Goal: Task Accomplishment & Management: Complete application form

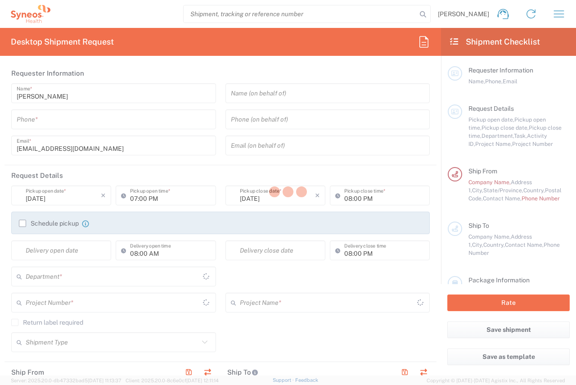
type input "[GEOGRAPHIC_DATA]"
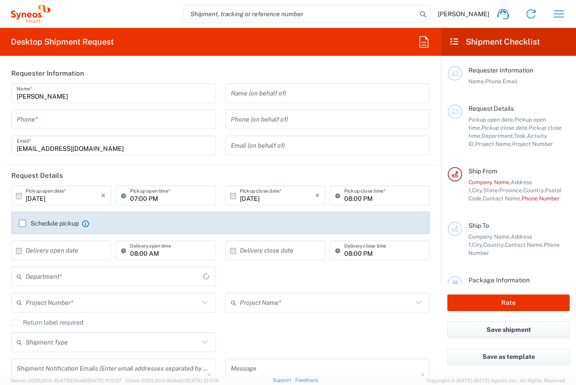
type input "[GEOGRAPHIC_DATA]"
type input "3110"
type input "IVH Mexico SA de CV"
click at [118, 125] on input "tel" at bounding box center [114, 120] width 194 height 16
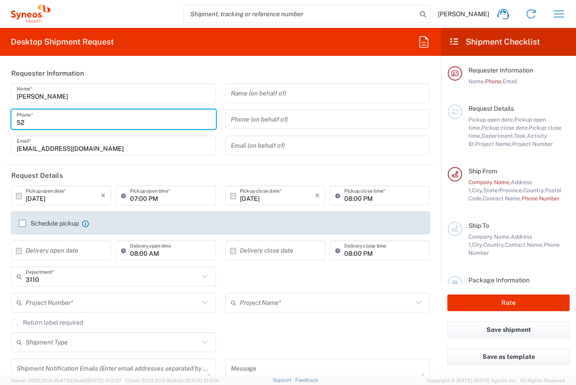
type input "5"
type input "*"
type input "+52 56 1524 4191"
click at [145, 146] on input "karina.solisavila@syneoshealth.com" at bounding box center [114, 146] width 194 height 16
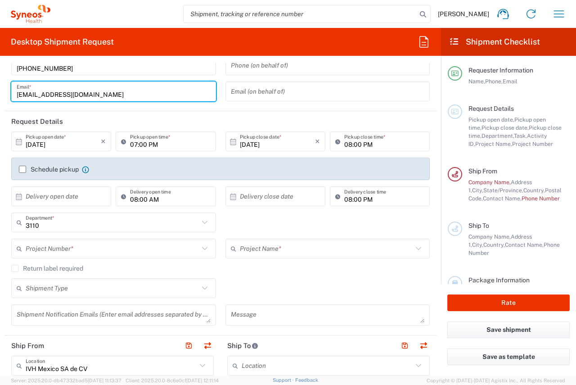
scroll to position [90, 0]
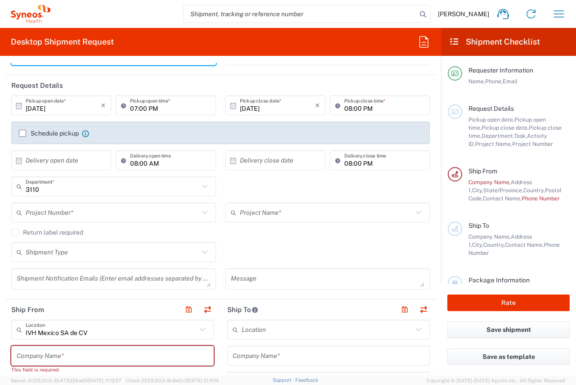
click at [17, 104] on icon at bounding box center [19, 106] width 8 height 8
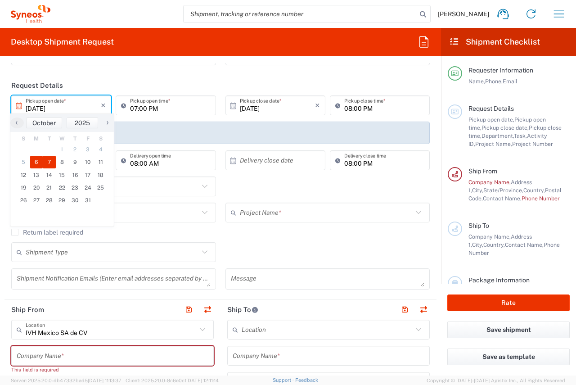
click at [48, 158] on span "7" at bounding box center [49, 162] width 13 height 13
type input "[DATE]"
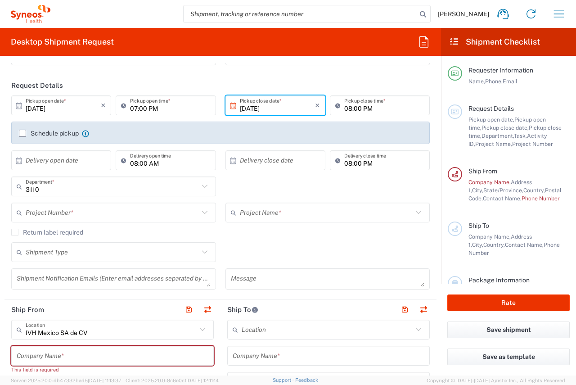
click at [167, 112] on input "07:00 PM" at bounding box center [170, 106] width 80 height 16
click at [156, 109] on input "07:00 PM" at bounding box center [170, 106] width 80 height 16
type input "07:00 AM"
click at [162, 125] on div "Schedule pickup When scheduling a pickup please be sure to meet the following c…" at bounding box center [220, 132] width 418 height 22
click at [202, 215] on icon at bounding box center [205, 212] width 12 height 12
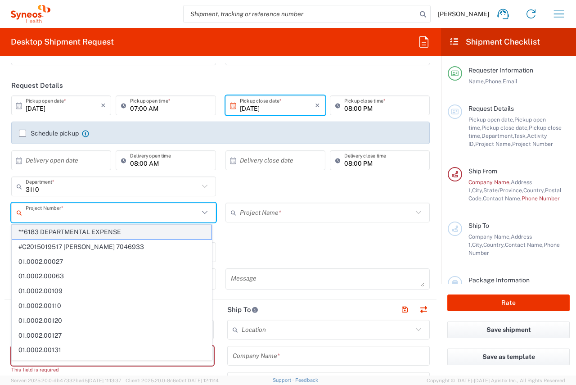
click at [124, 228] on span "**6183 DEPARTMENTAL EXPENSE" at bounding box center [111, 232] width 199 height 14
type input "**6183 DEPARTMENTAL EXPENSE"
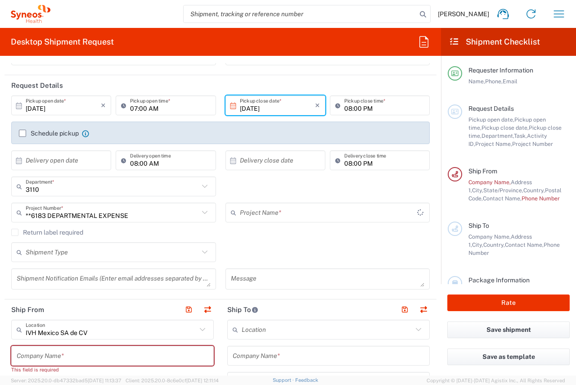
type input "6183"
click at [137, 227] on div "**6183 DEPARTMENTAL EXPENSE Project Number * **6183 DEPARTMENTAL EXPENSE #C2015…" at bounding box center [114, 215] width 214 height 26
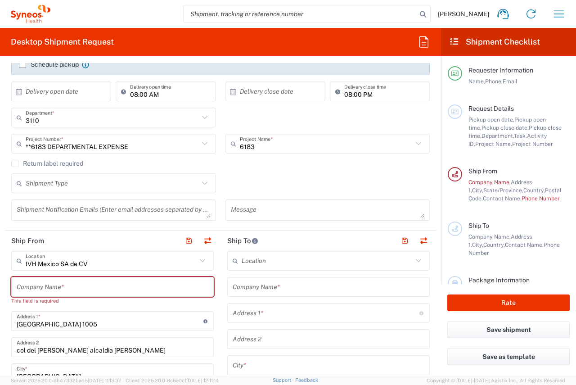
scroll to position [180, 0]
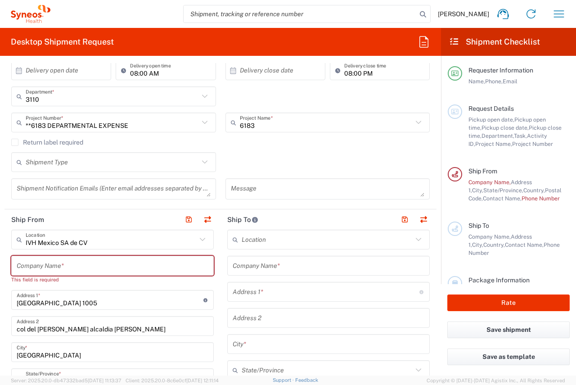
click at [197, 242] on icon at bounding box center [203, 239] width 12 height 12
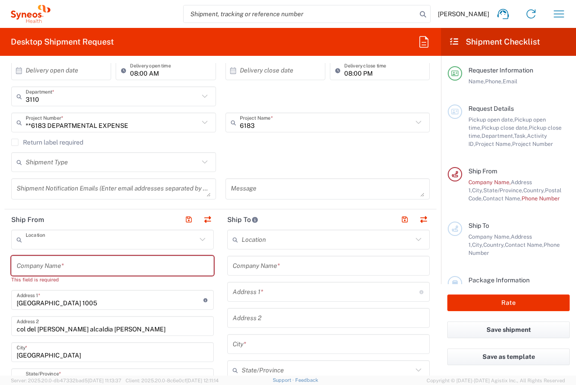
type input "IVH Mexico SA de CV"
click at [200, 269] on input "text" at bounding box center [113, 266] width 192 height 16
click at [324, 270] on input "text" at bounding box center [329, 266] width 192 height 16
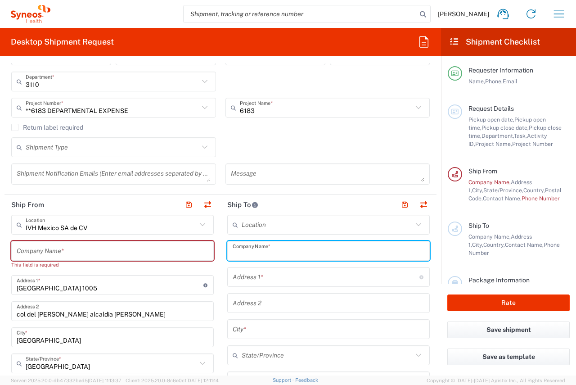
scroll to position [135, 0]
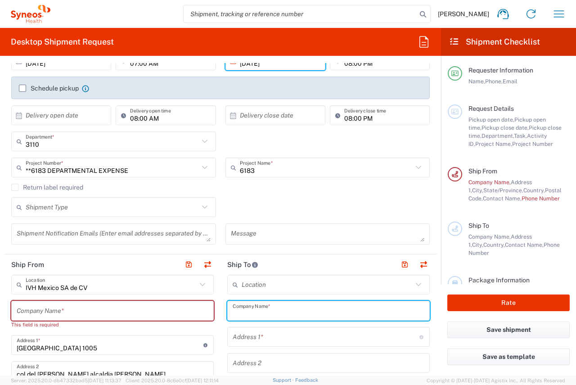
click at [198, 283] on icon at bounding box center [203, 284] width 12 height 12
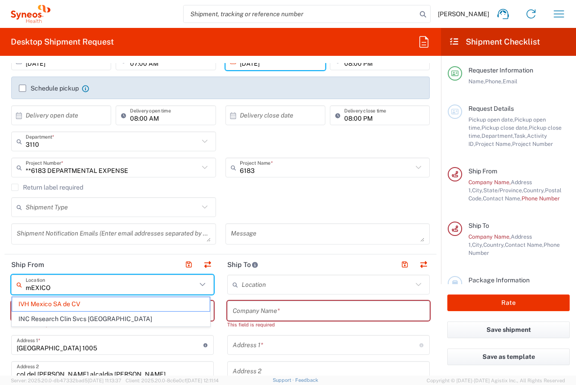
scroll to position [0, 0]
type input "m"
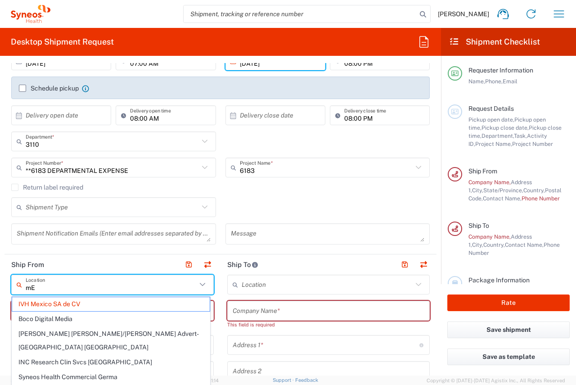
type input "m"
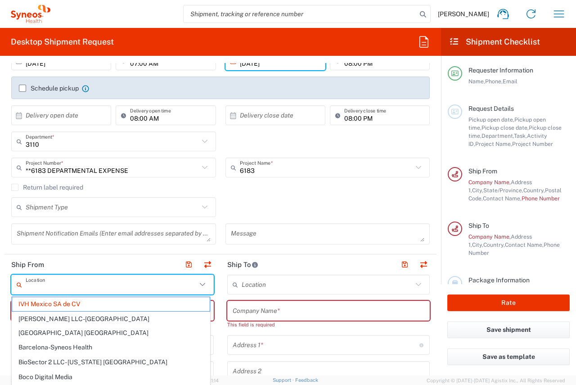
type input "m"
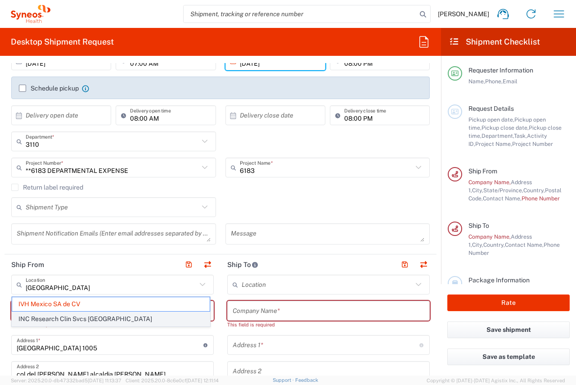
click at [89, 318] on span "INC Research Clin Svcs [GEOGRAPHIC_DATA]" at bounding box center [110, 319] width 197 height 14
type input "INC Research Clin Svcs [GEOGRAPHIC_DATA]"
type input "[STREET_ADDRESS][PERSON_NAME]"
type input "[GEOGRAPHIC_DATA], [GEOGRAPHIC_DATA]"
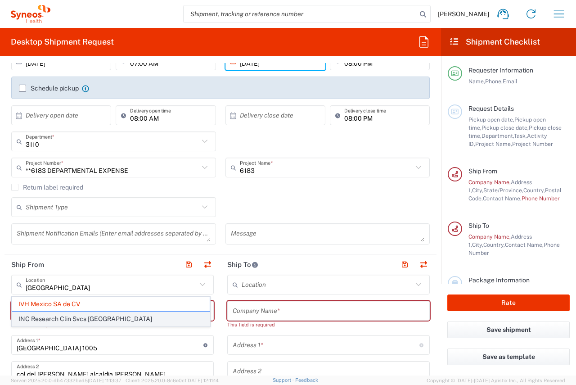
type input "Tlalnepantla"
type input "54060"
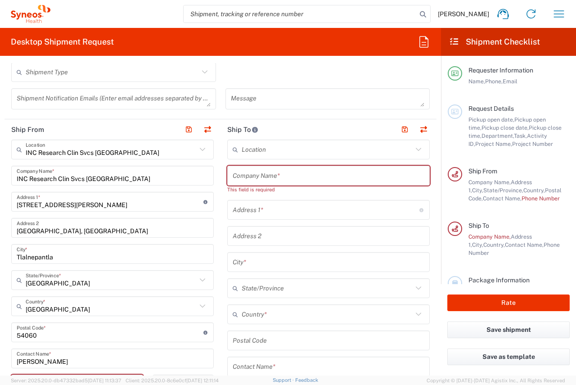
scroll to position [315, 0]
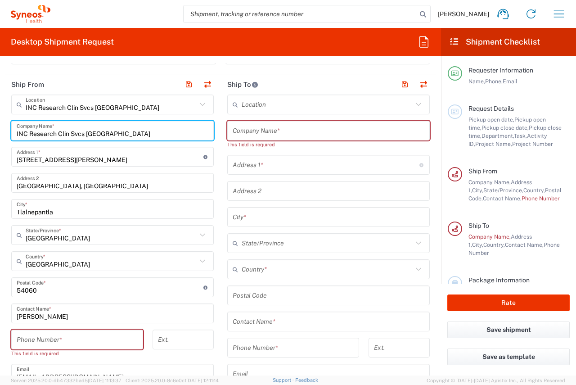
drag, startPoint x: 114, startPoint y: 134, endPoint x: 15, endPoint y: 134, distance: 99.4
click at [15, 134] on div "INC Research Clin Svcs Mexico Company Name *" at bounding box center [112, 131] width 202 height 20
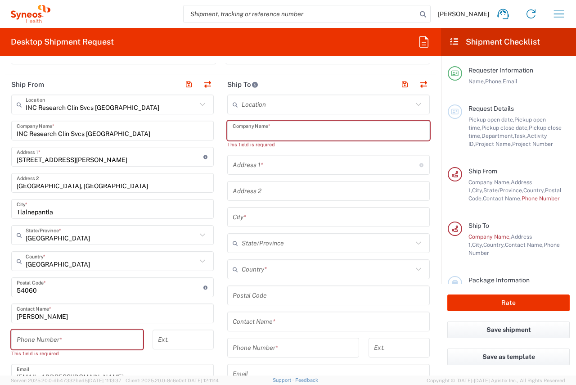
paste input "INC Research Clin Svcs [GEOGRAPHIC_DATA]"
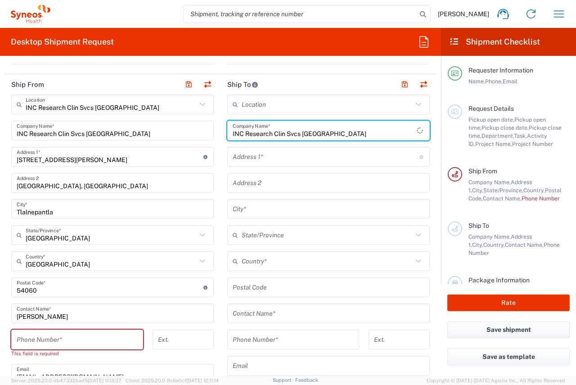
type input "INC Research Clin Svcs [GEOGRAPHIC_DATA]"
click at [220, 108] on main "Location Addison Whitney LLC-Morrisvile NC US Barcelona-Syneos Health BioSector…" at bounding box center [328, 283] width 216 height 378
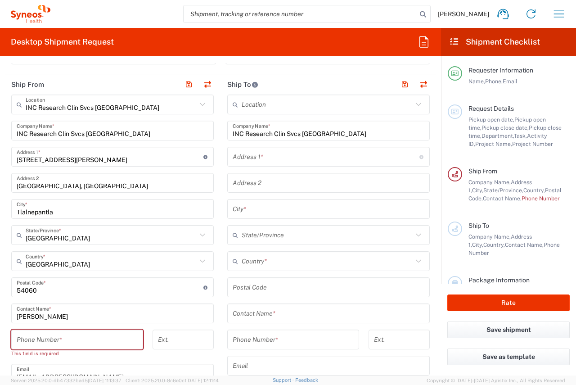
click at [263, 213] on input "text" at bounding box center [329, 209] width 192 height 16
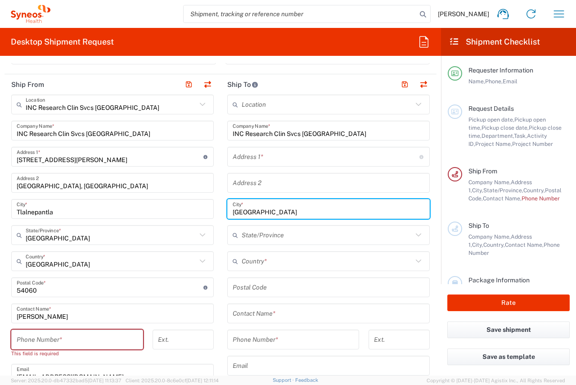
type input "[GEOGRAPHIC_DATA]"
click at [264, 240] on input "text" at bounding box center [327, 235] width 171 height 16
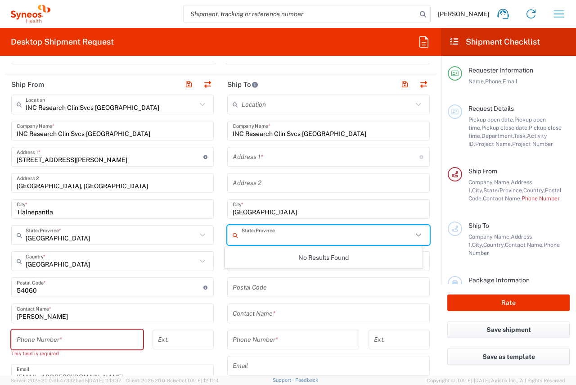
click at [285, 216] on input "[GEOGRAPHIC_DATA]" at bounding box center [329, 209] width 192 height 16
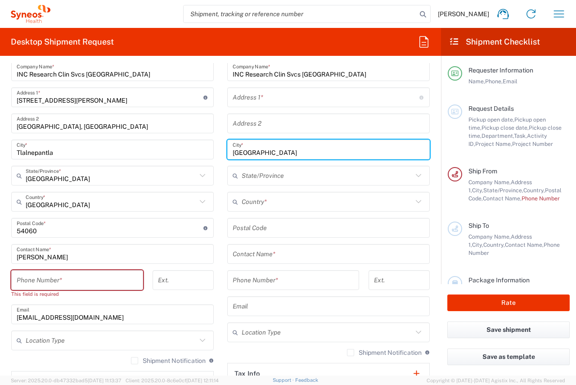
scroll to position [405, 0]
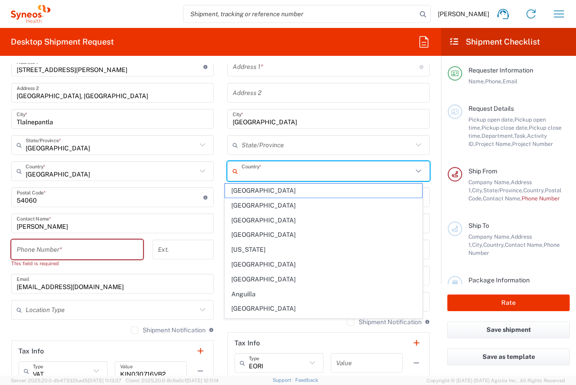
click at [290, 171] on input "text" at bounding box center [327, 171] width 171 height 16
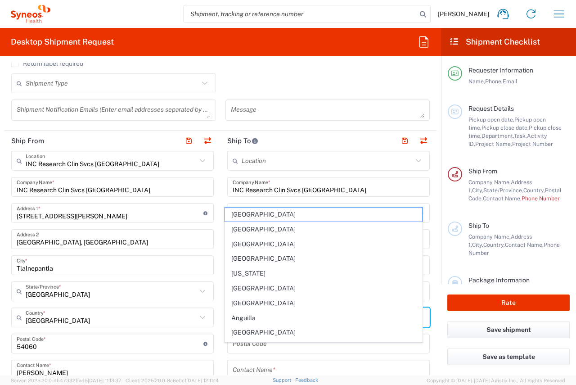
scroll to position [225, 0]
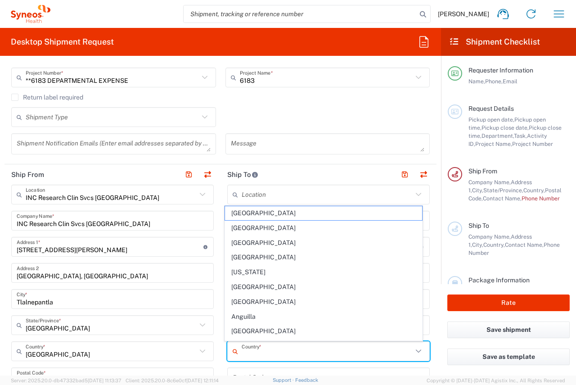
click at [291, 195] on input "text" at bounding box center [327, 195] width 171 height 16
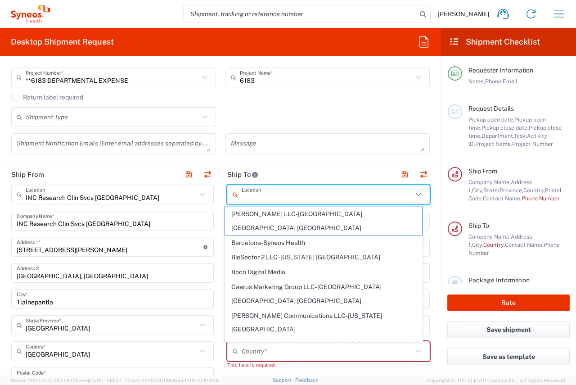
click at [277, 161] on agx-form-section "Request Details 10/07/2025 × Pickup open date * Cancel Apply 07:00 AM Pickup op…" at bounding box center [220, 52] width 432 height 224
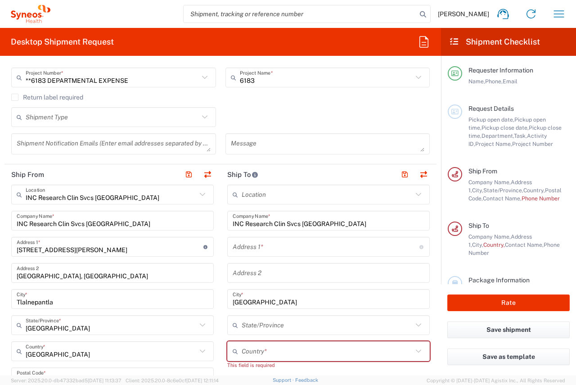
click at [356, 220] on input "INC Research Clin Svcs [GEOGRAPHIC_DATA]" at bounding box center [329, 221] width 192 height 16
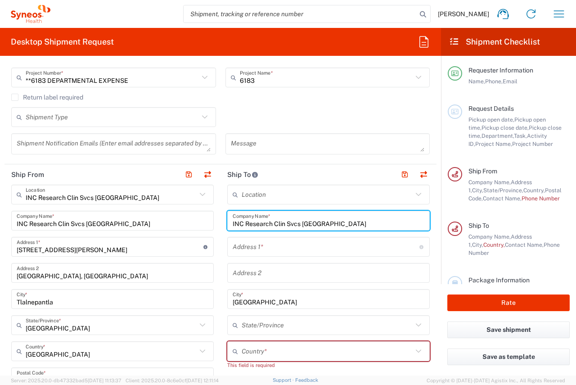
drag, startPoint x: 364, startPoint y: 217, endPoint x: 221, endPoint y: 222, distance: 143.1
click at [221, 222] on main "Location Addison Whitney LLC-Morrisvile NC US Barcelona-Syneos Health BioSector…" at bounding box center [328, 377] width 216 height 386
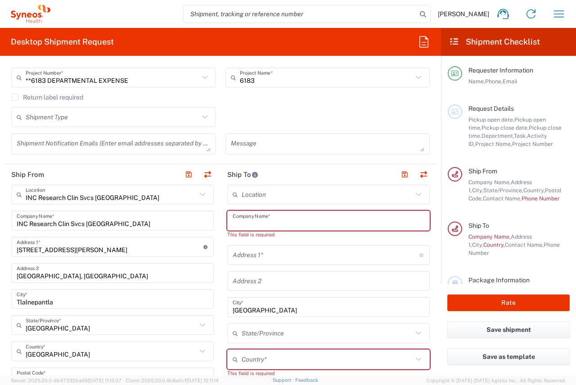
click at [290, 192] on input "text" at bounding box center [327, 195] width 171 height 16
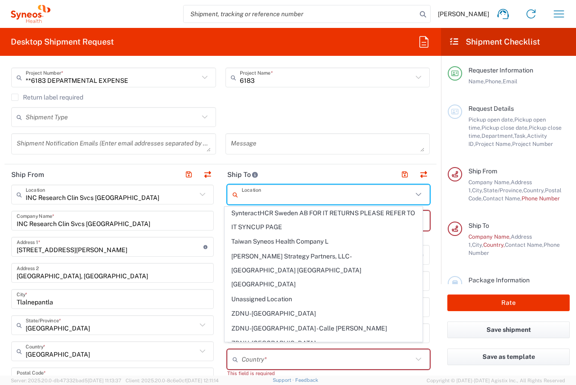
scroll to position [498, 0]
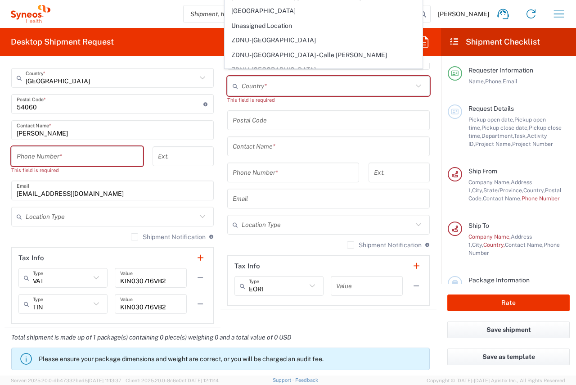
click at [270, 103] on div "This field is required" at bounding box center [328, 100] width 202 height 8
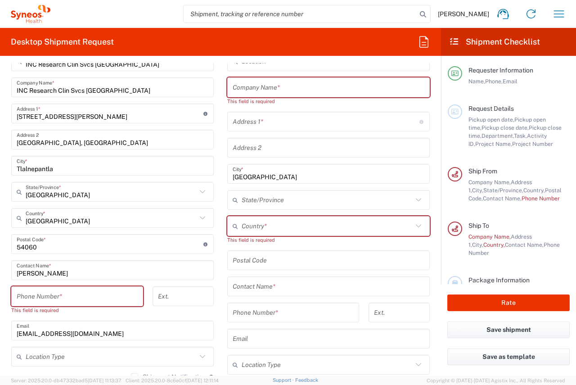
scroll to position [318, 0]
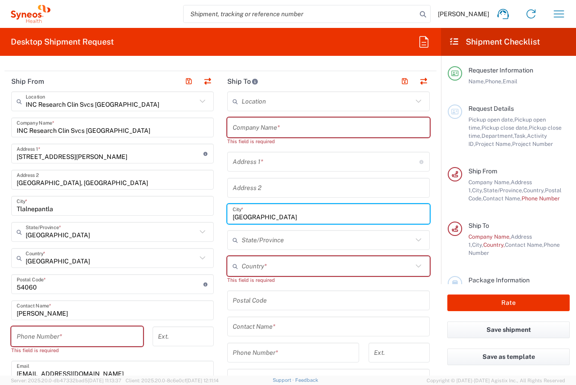
drag, startPoint x: 279, startPoint y: 218, endPoint x: 207, endPoint y: 220, distance: 72.0
click at [207, 220] on div "Ship From INC Research Clin Svcs Mexico Location INC Research Clin Svcs Mexico …" at bounding box center [220, 289] width 432 height 436
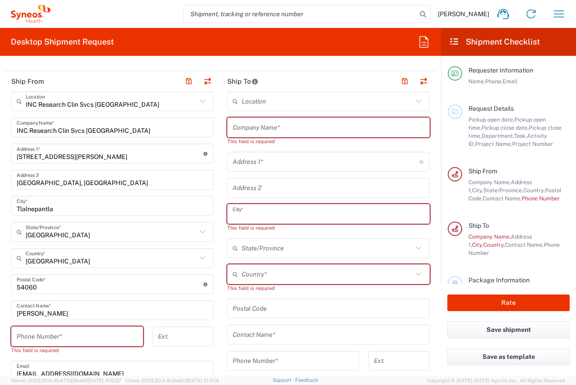
click at [285, 131] on input "text" at bounding box center [329, 128] width 192 height 16
click at [275, 215] on input "text" at bounding box center [329, 214] width 192 height 16
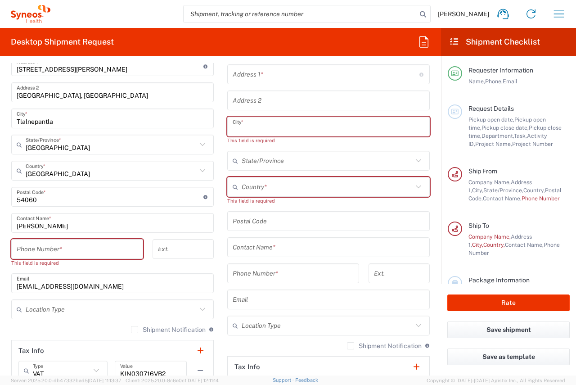
scroll to position [408, 0]
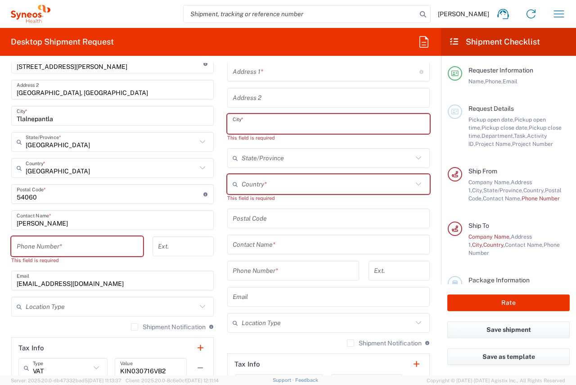
click at [81, 241] on input "tel" at bounding box center [77, 246] width 121 height 16
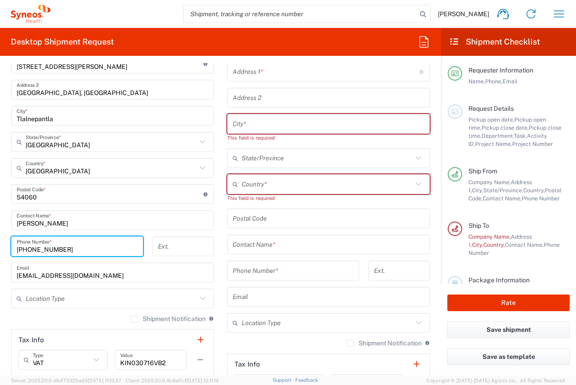
type input "[PHONE_NUMBER]"
click at [215, 272] on main "INC Research Clin Svcs Mexico Location INC Research Clin Svcs Mexico Addison Wh…" at bounding box center [112, 203] width 216 height 404
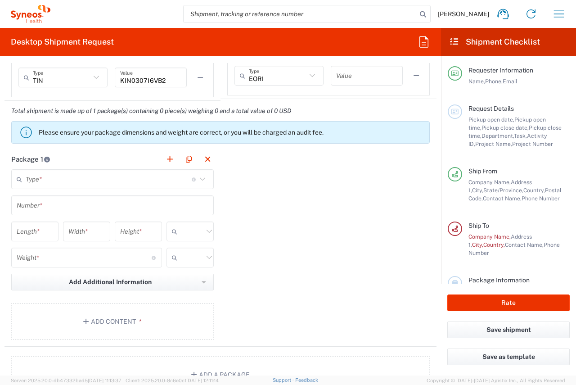
scroll to position [723, 0]
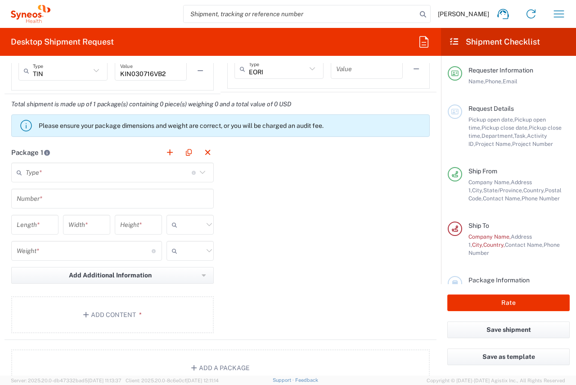
click at [198, 172] on icon at bounding box center [203, 172] width 12 height 12
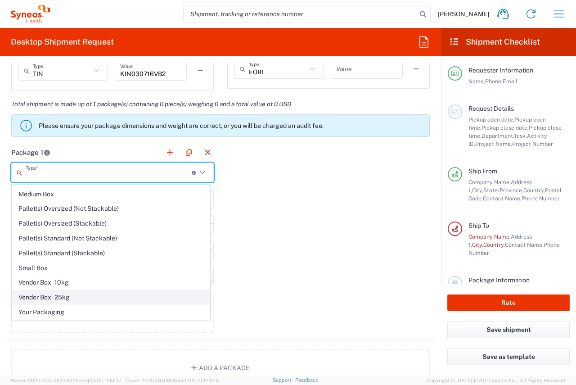
scroll to position [0, 0]
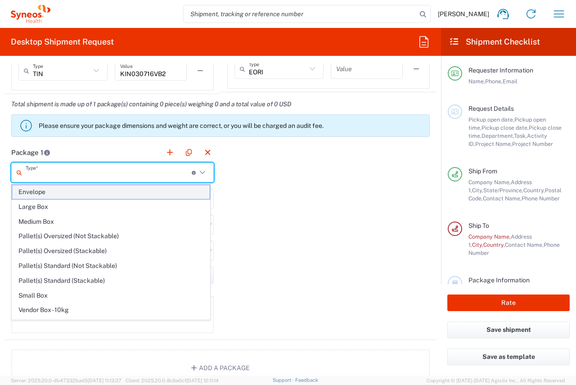
click at [93, 195] on span "Envelope" at bounding box center [110, 192] width 197 height 14
type input "Envelope"
type input "1"
type input "9.5"
type input "12.5"
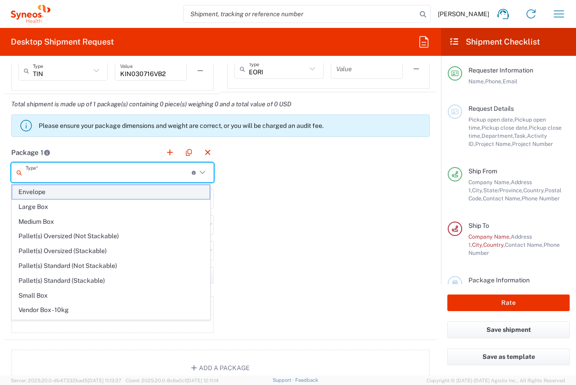
type input "0.25"
type input "in"
type input "0.45"
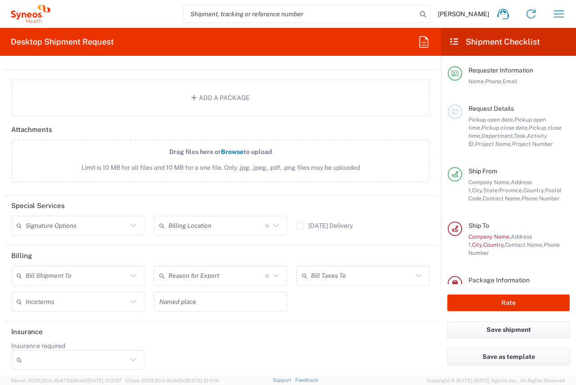
scroll to position [997, 0]
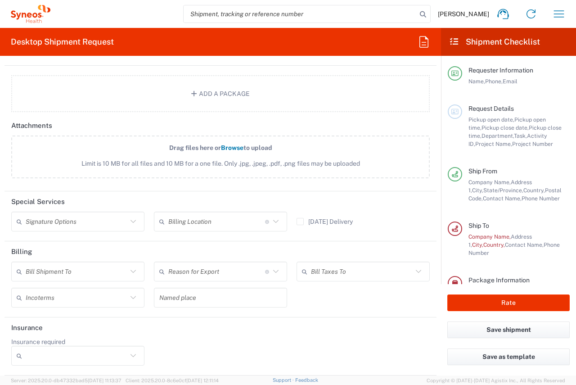
click at [132, 220] on icon at bounding box center [133, 221] width 12 height 12
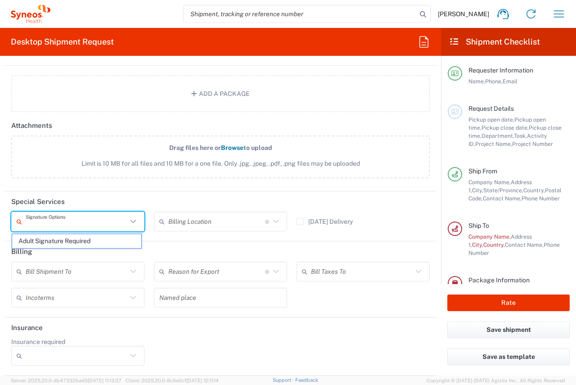
click at [132, 220] on icon at bounding box center [133, 221] width 12 height 12
click at [130, 195] on header "Special Services" at bounding box center [220, 201] width 432 height 20
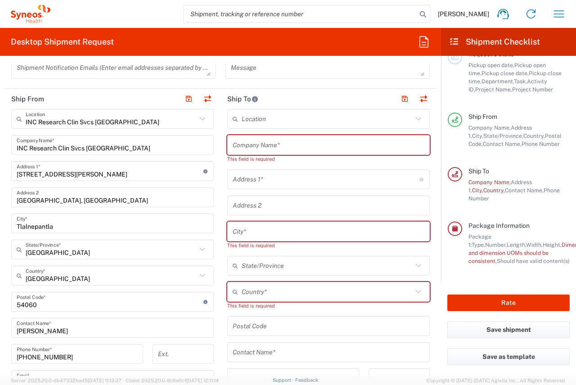
scroll to position [277, 0]
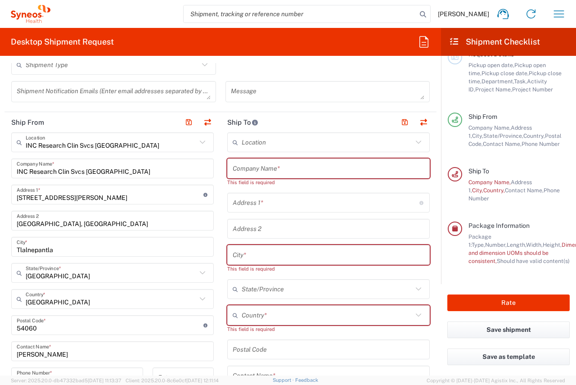
click at [288, 170] on input "text" at bounding box center [329, 169] width 192 height 16
click at [418, 173] on div "Company Name *" at bounding box center [328, 168] width 202 height 20
click at [333, 144] on input "text" at bounding box center [327, 142] width 171 height 16
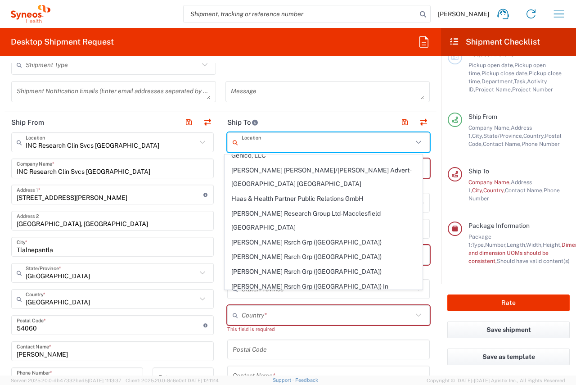
scroll to position [0, 0]
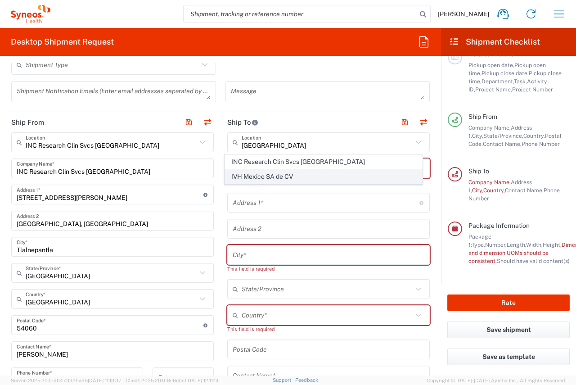
click at [283, 175] on span "IVH Mexico SA de CV" at bounding box center [323, 177] width 197 height 14
type input "IVH Mexico SA de CV"
type input "[GEOGRAPHIC_DATA] 1005"
type input "col del [PERSON_NAME] alcaldia [PERSON_NAME]"
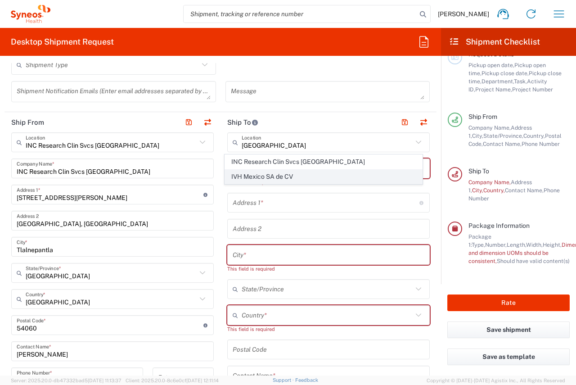
type input "[GEOGRAPHIC_DATA]"
type input "03100"
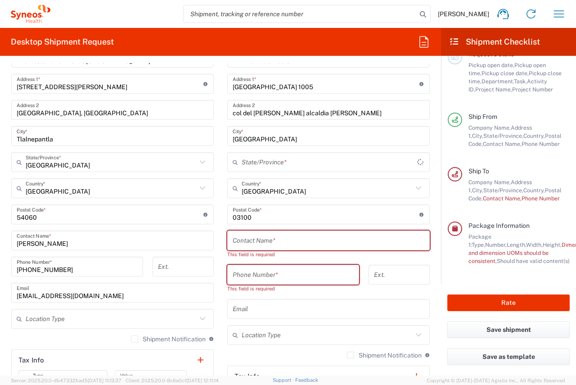
scroll to position [412, 0]
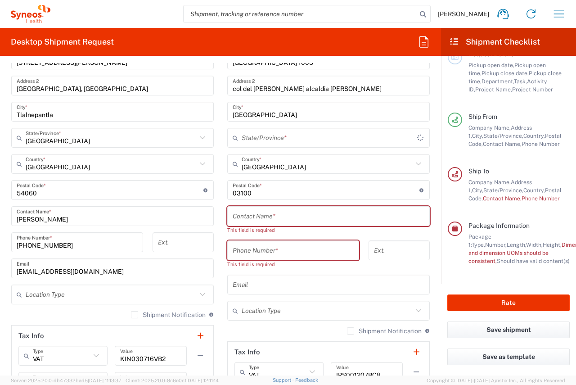
click at [328, 220] on input "text" at bounding box center [329, 216] width 192 height 16
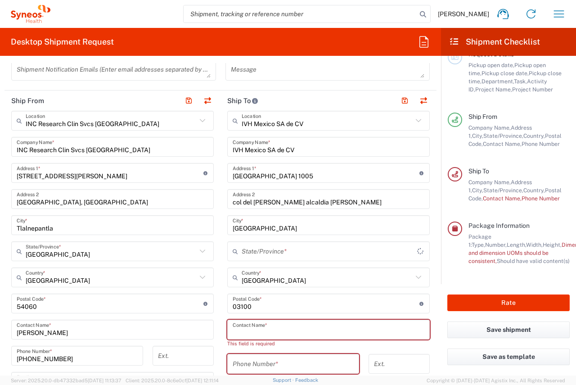
scroll to position [322, 0]
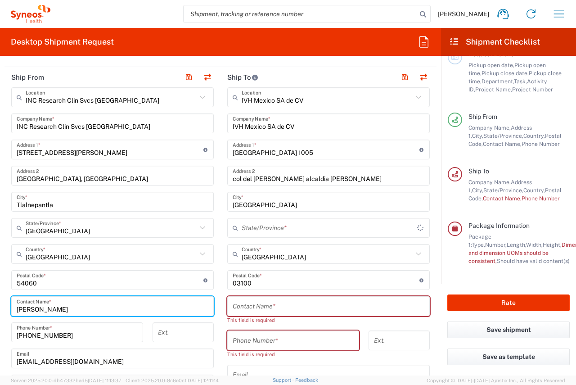
drag, startPoint x: 86, startPoint y: 308, endPoint x: 15, endPoint y: 314, distance: 71.3
click at [5, 314] on main "INC Research Clin Svcs Mexico Location INC Research Clin Svcs Mexico Addison Wh…" at bounding box center [112, 289] width 216 height 404
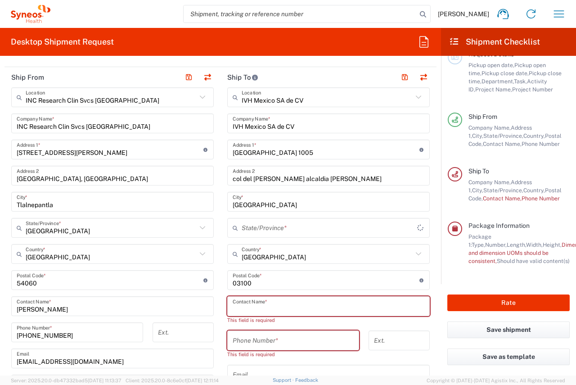
click at [268, 300] on input "text" at bounding box center [329, 306] width 192 height 16
paste input "[PERSON_NAME]"
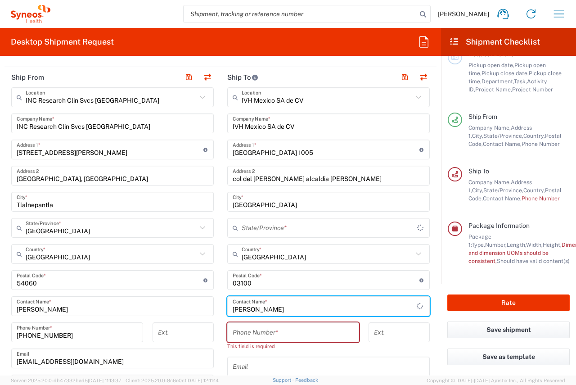
type input "[PERSON_NAME]"
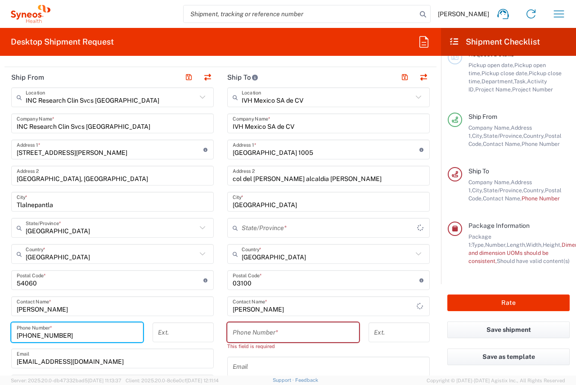
drag, startPoint x: 76, startPoint y: 337, endPoint x: 7, endPoint y: 339, distance: 69.8
click at [7, 339] on div "+52 56 1524 4191 Phone Number *" at bounding box center [77, 335] width 141 height 26
paste input "[PHONE_NUMBER]"
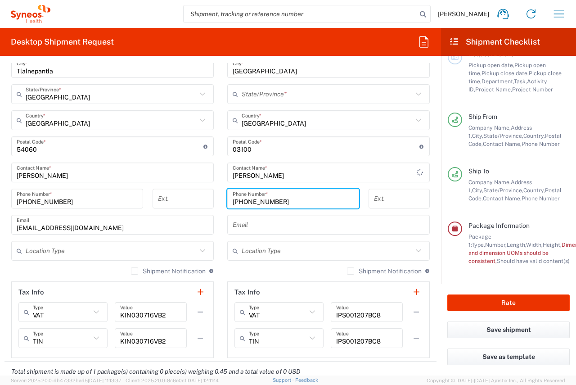
scroll to position [502, 0]
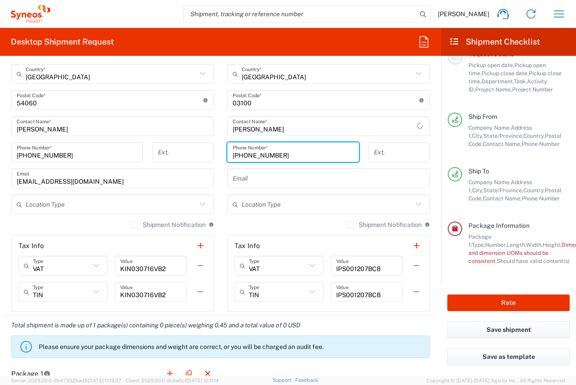
type input "[PHONE_NUMBER]"
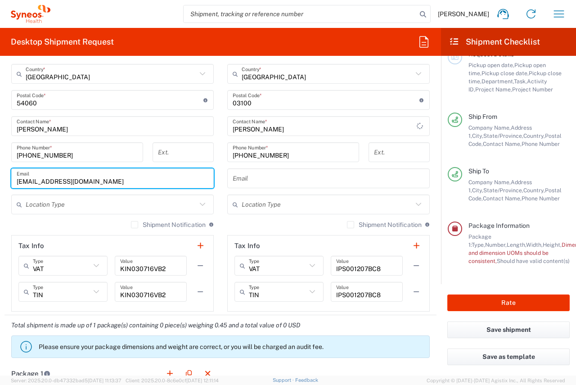
drag, startPoint x: 123, startPoint y: 183, endPoint x: -36, endPoint y: 179, distance: 158.4
click at [0, 179] on html "Karina Solis Avila Home Shipment estimator Shipment tracking Desktop shipment r…" at bounding box center [288, 192] width 576 height 385
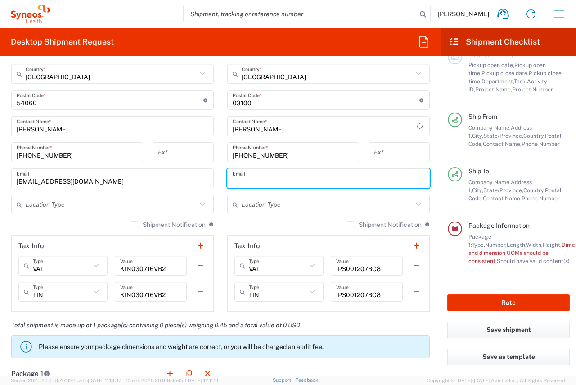
paste input "[EMAIL_ADDRESS][DOMAIN_NAME]"
type input "[EMAIL_ADDRESS][DOMAIN_NAME]"
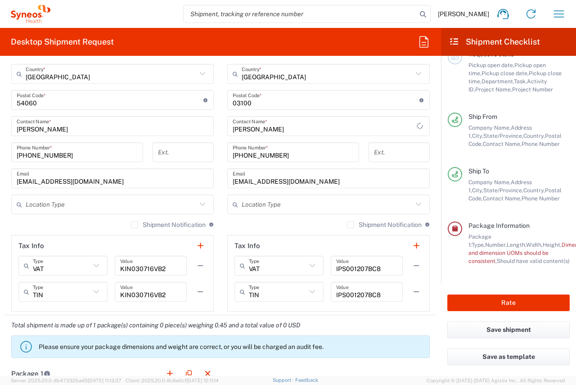
click at [212, 148] on div "Ext." at bounding box center [183, 155] width 71 height 26
click at [197, 202] on icon at bounding box center [203, 204] width 12 height 12
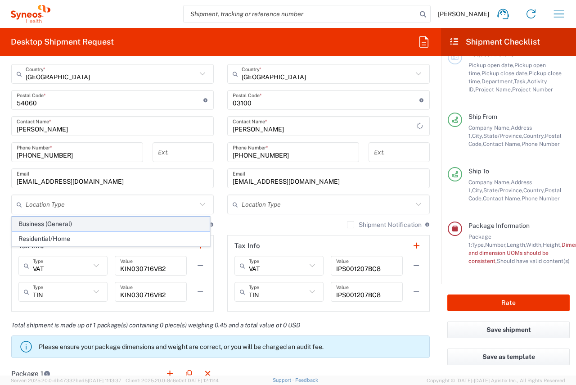
drag, startPoint x: 137, startPoint y: 221, endPoint x: 190, endPoint y: 227, distance: 53.0
click at [137, 222] on span "Business (General)" at bounding box center [110, 224] width 197 height 14
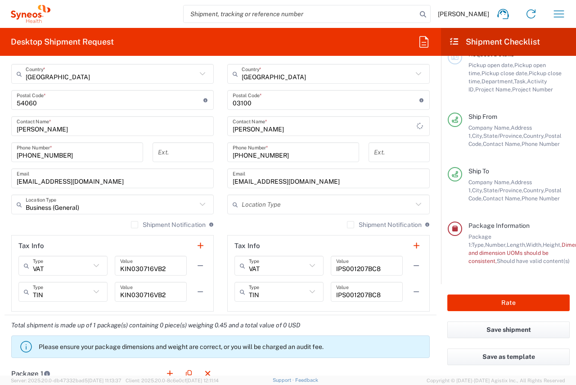
click at [201, 205] on icon at bounding box center [203, 204] width 12 height 12
type input "Business (General)"
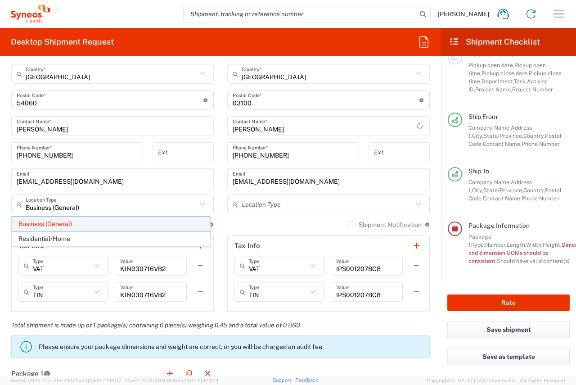
click at [77, 225] on span "Business (General)" at bounding box center [110, 224] width 197 height 14
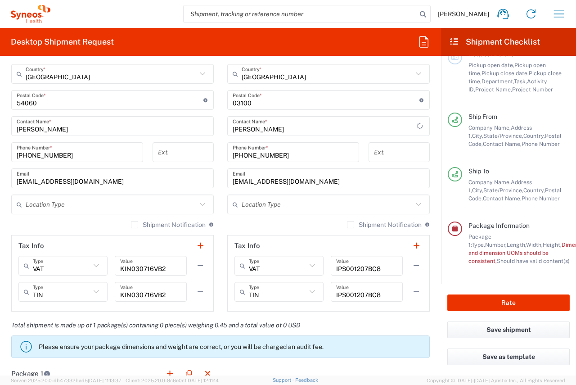
click at [416, 204] on icon at bounding box center [418, 204] width 12 height 12
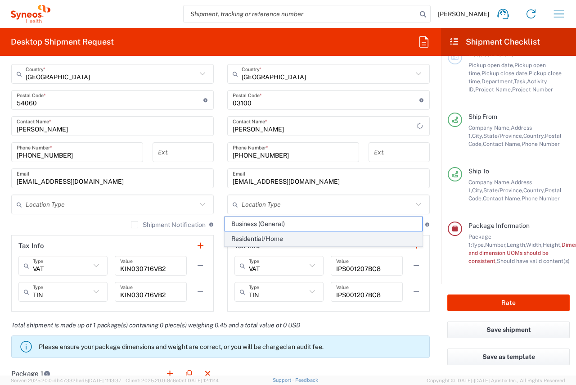
click at [288, 239] on span "Residential/Home" at bounding box center [323, 239] width 197 height 14
type input "Residential/Home"
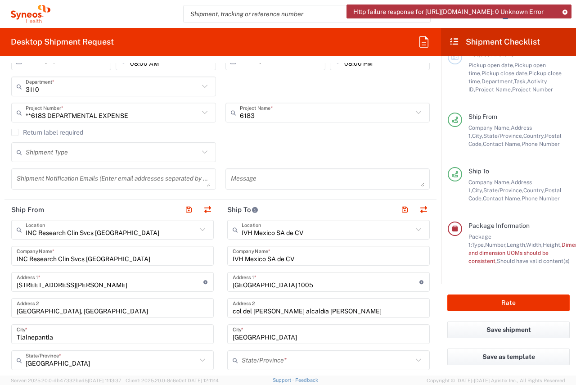
scroll to position [187, 0]
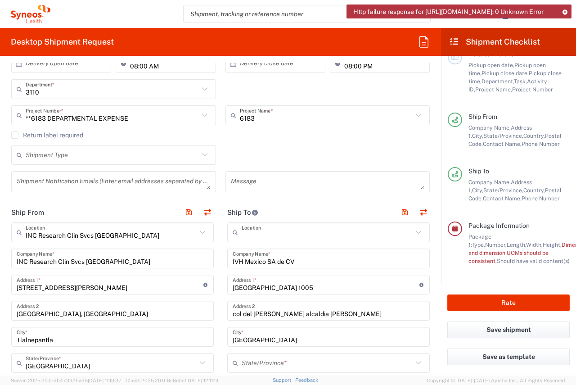
click at [323, 233] on input "text" at bounding box center [327, 232] width 171 height 16
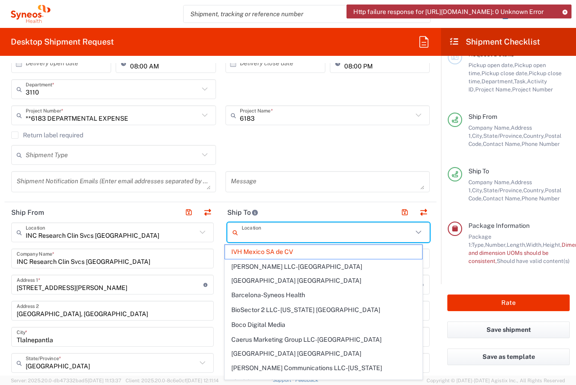
click at [306, 205] on header "Ship To" at bounding box center [328, 212] width 216 height 20
type input "IVH Mexico SA de CV"
drag, startPoint x: 320, startPoint y: 233, endPoint x: 198, endPoint y: 233, distance: 121.9
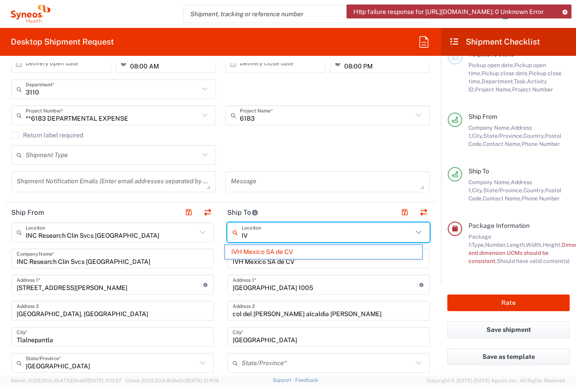
type input "I"
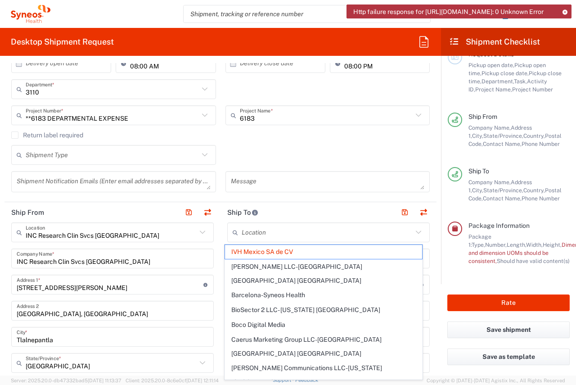
click at [300, 211] on header "Ship To" at bounding box center [328, 212] width 216 height 20
type input "IVH Mexico SA de CV"
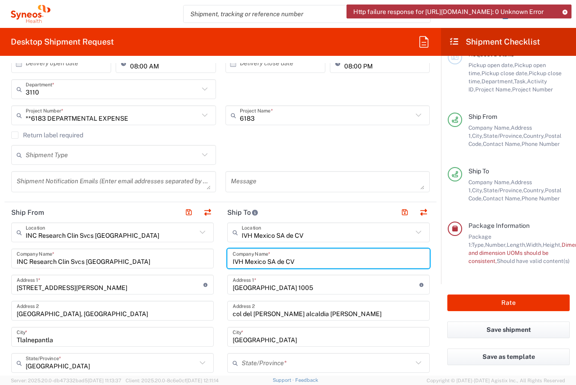
click at [307, 265] on input "IVH Mexico SA de CV" at bounding box center [329, 259] width 192 height 16
click at [327, 231] on input "text" at bounding box center [327, 232] width 171 height 16
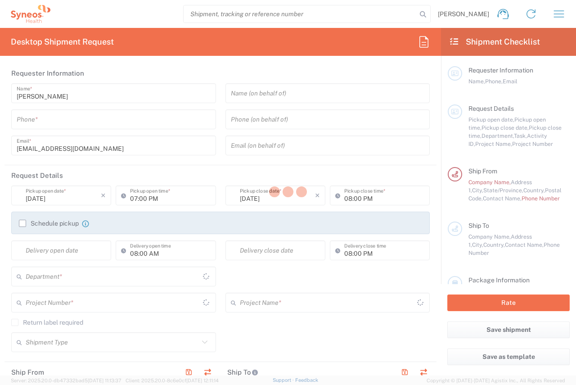
type input "3110"
type input "Mexico State"
type input "Mexico"
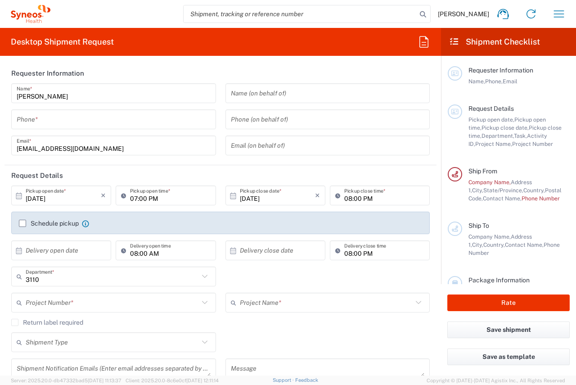
type input "IVH Mexico SA de CV"
click at [76, 122] on input "tel" at bounding box center [114, 120] width 194 height 16
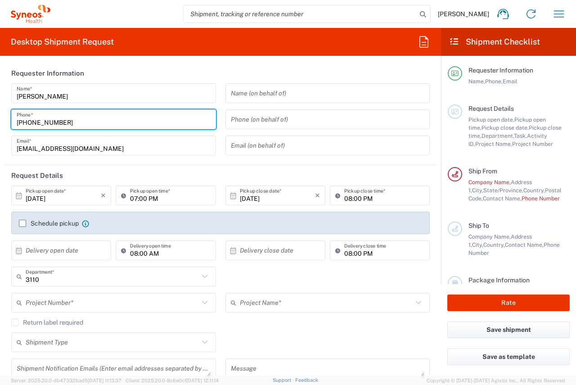
type input "+52 56 1524 4191"
click at [144, 151] on input "karina.solisavila@syneoshealth.com" at bounding box center [114, 146] width 194 height 16
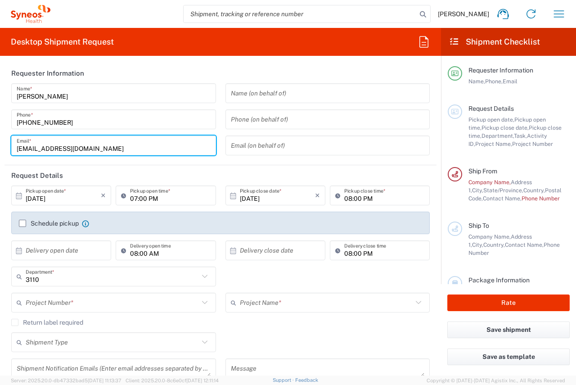
click at [61, 195] on input "[DATE]" at bounding box center [63, 196] width 75 height 16
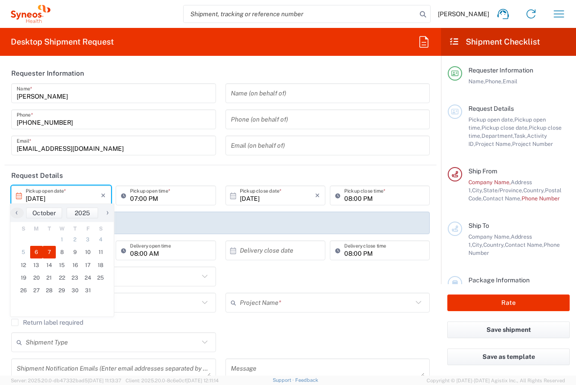
click at [53, 251] on span "7" at bounding box center [49, 252] width 13 height 13
type input "[DATE]"
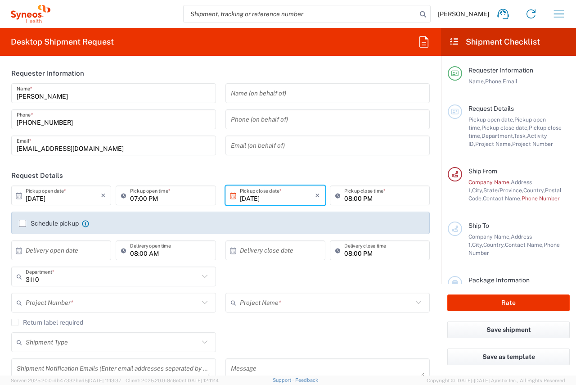
click at [188, 199] on input "07:00 PM" at bounding box center [170, 196] width 80 height 16
click at [180, 199] on input "07:00 PM" at bounding box center [170, 196] width 80 height 16
type input "07:00 AM"
click at [300, 173] on header "Request Details" at bounding box center [220, 175] width 432 height 20
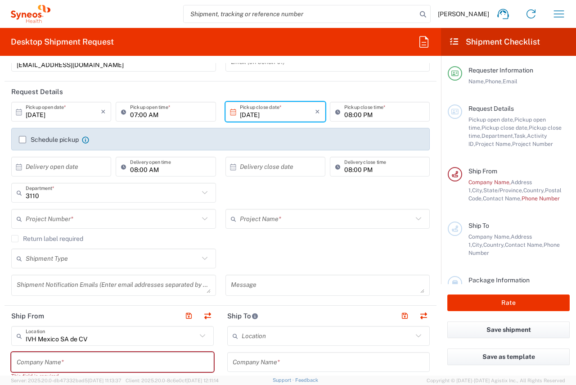
scroll to position [90, 0]
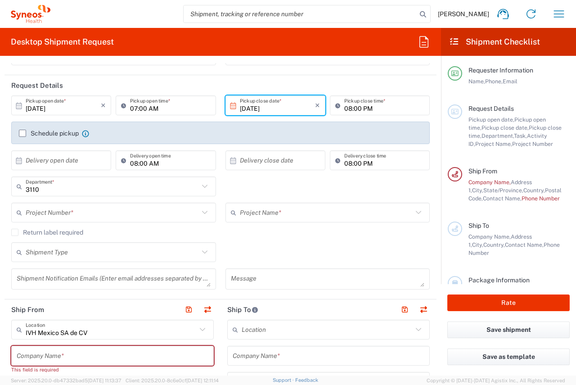
click at [201, 212] on icon at bounding box center [205, 212] width 12 height 12
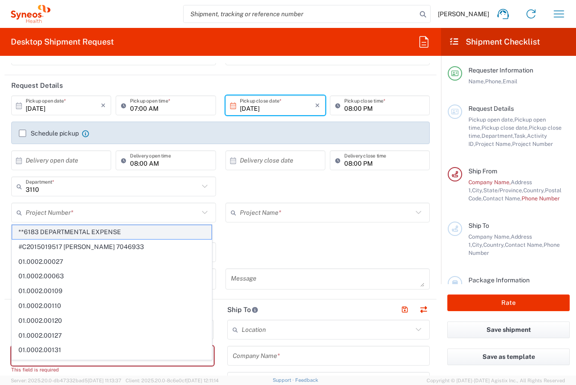
click at [160, 235] on span "**6183 DEPARTMENTAL EXPENSE" at bounding box center [111, 232] width 199 height 14
type input "**6183 DEPARTMENTAL EXPENSE"
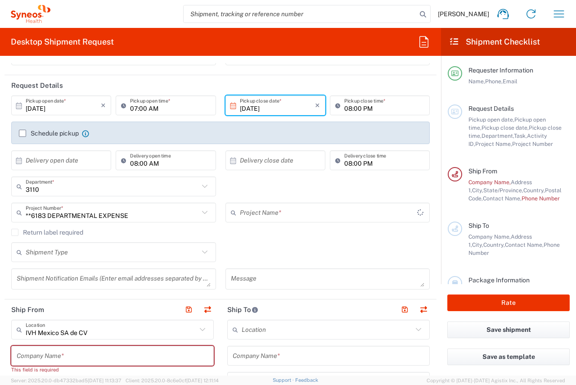
type input "6183"
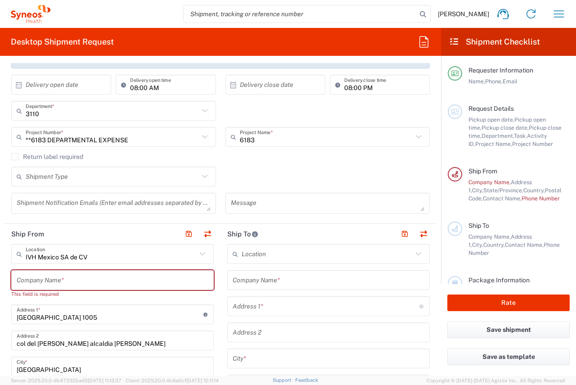
scroll to position [180, 0]
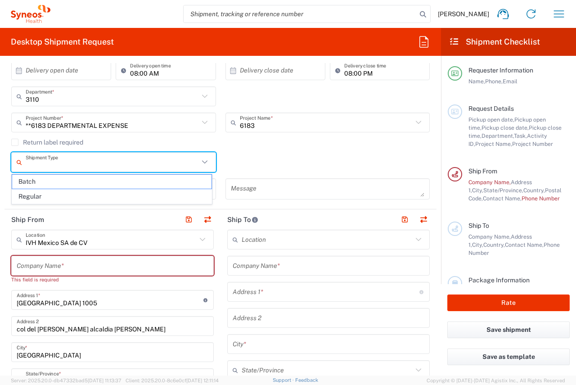
click at [128, 161] on input "text" at bounding box center [112, 162] width 173 height 16
click at [252, 166] on div "Shipment Type Batch Regular" at bounding box center [221, 165] width 428 height 26
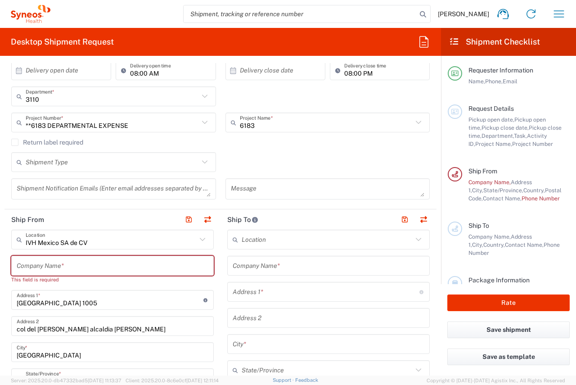
click at [199, 166] on icon at bounding box center [205, 162] width 12 height 12
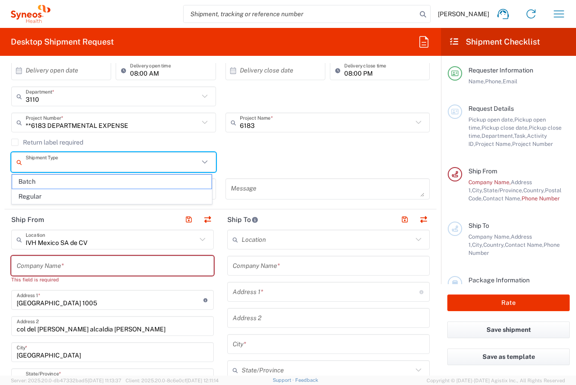
click at [287, 158] on div "Shipment Type Batch Regular" at bounding box center [221, 165] width 428 height 26
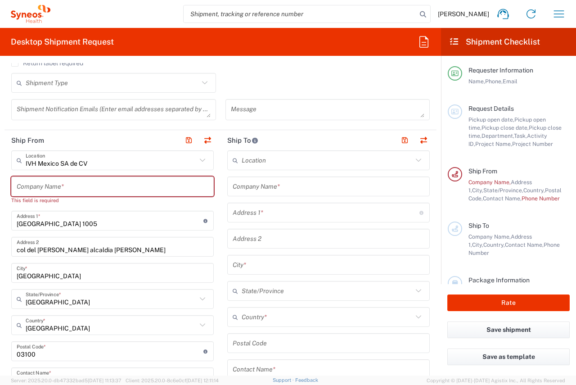
scroll to position [270, 0]
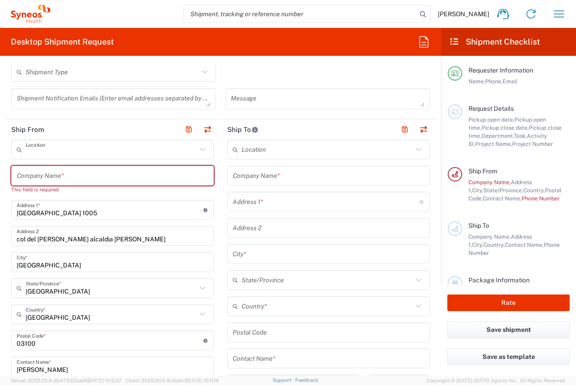
click at [154, 144] on input "text" at bounding box center [111, 150] width 171 height 16
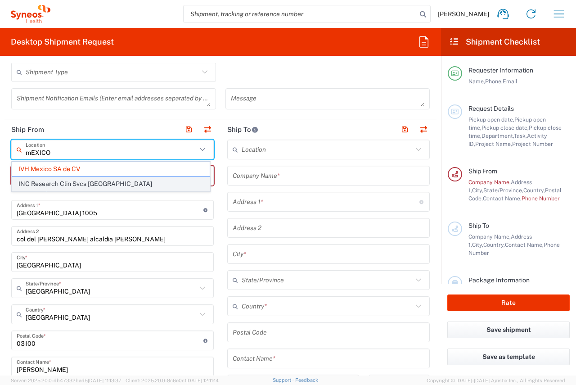
click at [117, 181] on span "INC Research Clin Svcs [GEOGRAPHIC_DATA]" at bounding box center [110, 184] width 197 height 14
type input "INC Research Clin Svcs [GEOGRAPHIC_DATA]"
type input "[STREET_ADDRESS][PERSON_NAME]"
type input "[GEOGRAPHIC_DATA], [GEOGRAPHIC_DATA]"
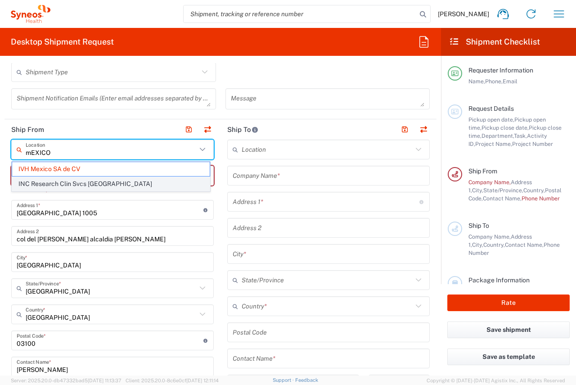
type input "Tlalnepantla"
type input "54060"
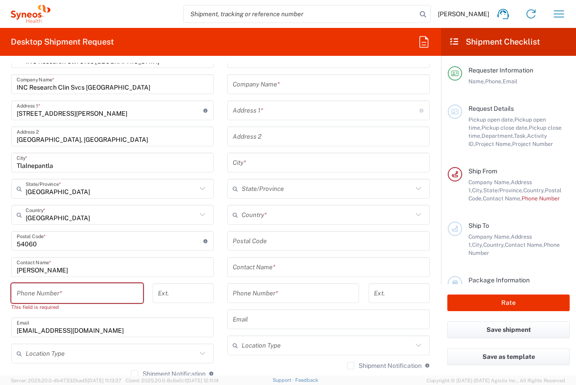
scroll to position [405, 0]
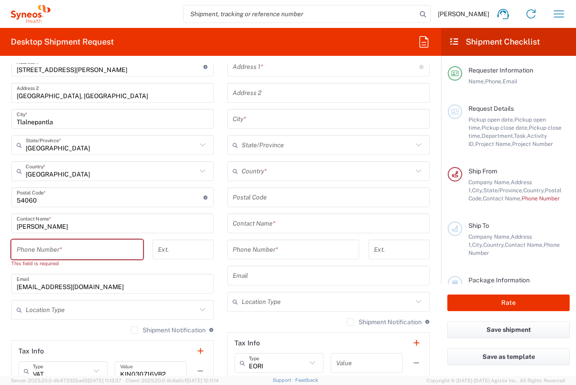
click at [294, 193] on input "undefined" at bounding box center [329, 197] width 192 height 16
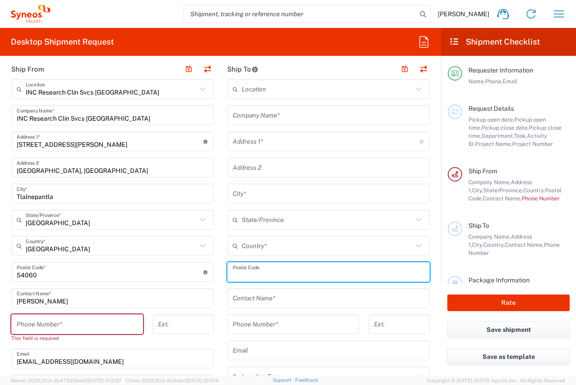
scroll to position [315, 0]
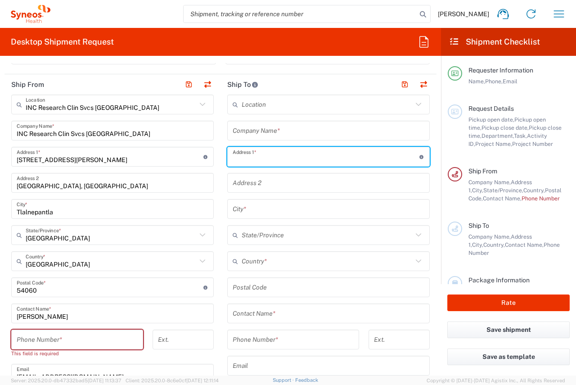
click at [289, 153] on input "text" at bounding box center [326, 157] width 187 height 16
type input "1er. And. [PERSON_NAME][STREET_ADDRESS]"
click at [298, 182] on input "text" at bounding box center [329, 183] width 192 height 16
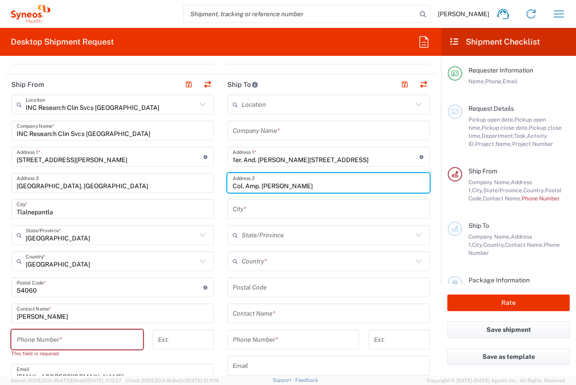
type input "Col. Amp. [PERSON_NAME]"
click at [307, 207] on input "text" at bounding box center [329, 209] width 192 height 16
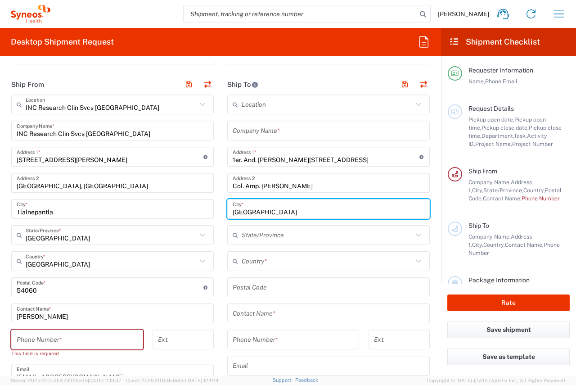
type input "[GEOGRAPHIC_DATA]"
click at [312, 231] on input "text" at bounding box center [327, 235] width 171 height 16
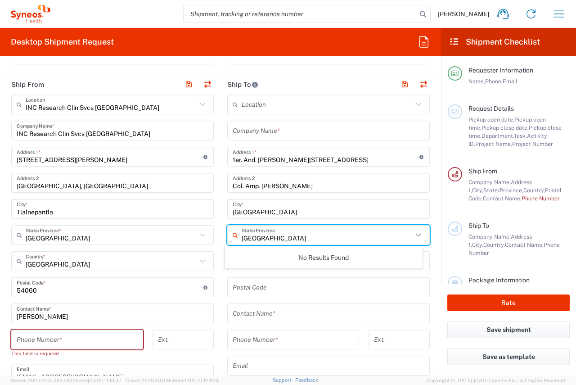
type input "[GEOGRAPHIC_DATA]"
click at [330, 215] on input "[GEOGRAPHIC_DATA]" at bounding box center [329, 209] width 192 height 16
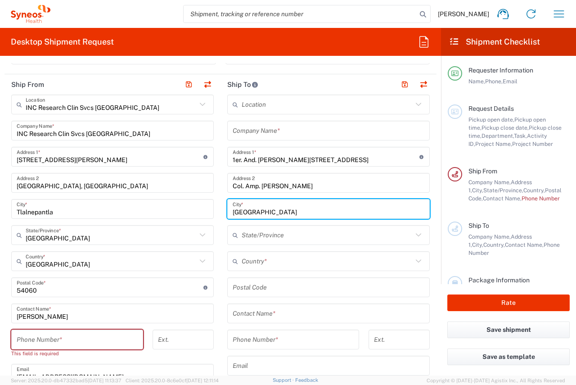
click at [299, 234] on input "text" at bounding box center [327, 235] width 171 height 16
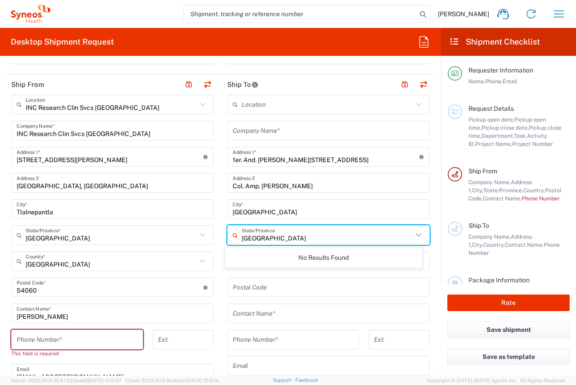
type input "[GEOGRAPHIC_DATA]"
click at [432, 242] on form "Requester Information Karina Solis Avila Name * +52 56 1524 4191 Phone * karina…" at bounding box center [220, 219] width 441 height 312
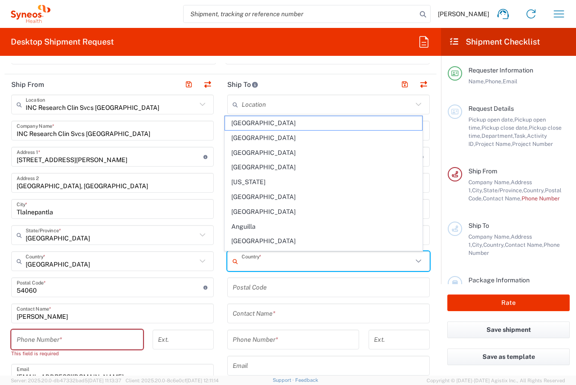
click at [331, 256] on input "text" at bounding box center [327, 261] width 171 height 16
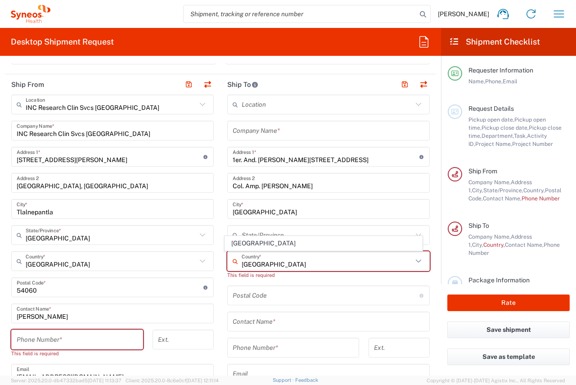
click at [331, 264] on input "[GEOGRAPHIC_DATA]" at bounding box center [327, 261] width 171 height 16
type input "[GEOGRAPHIC_DATA]"
click at [376, 287] on div "Postal Code Enter Postal Code here" at bounding box center [328, 295] width 202 height 20
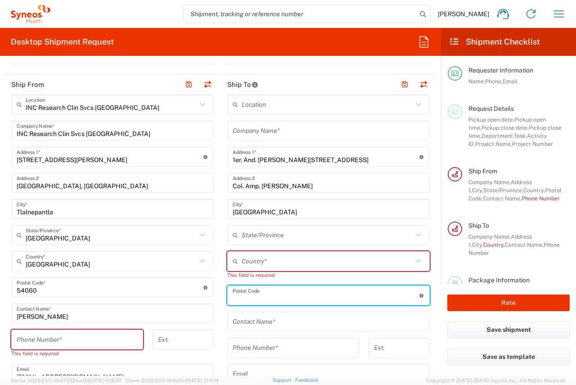
click at [309, 264] on input "text" at bounding box center [327, 261] width 171 height 16
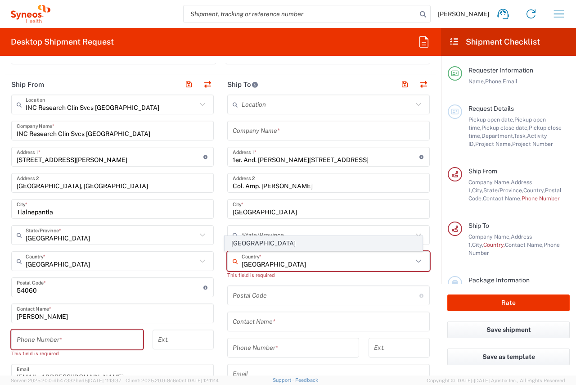
type input "[GEOGRAPHIC_DATA]"
click at [297, 244] on span "[GEOGRAPHIC_DATA]" at bounding box center [323, 243] width 197 height 14
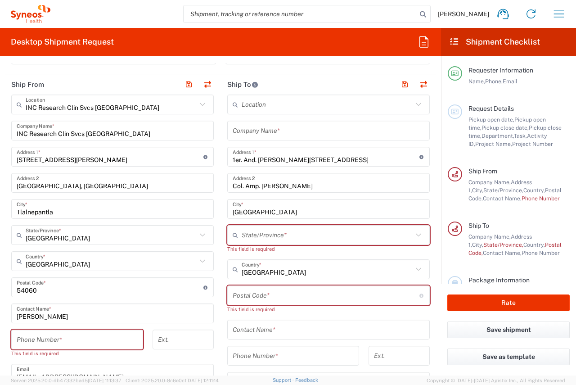
click at [412, 238] on icon at bounding box center [418, 235] width 12 height 12
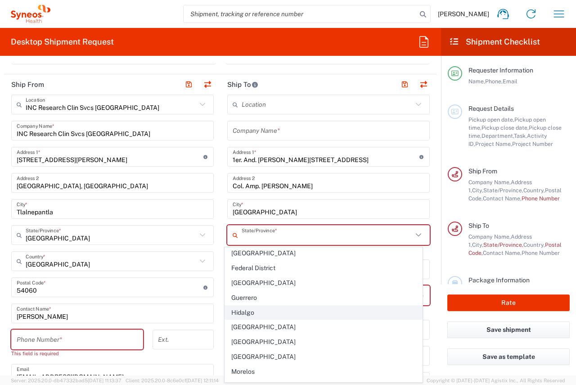
scroll to position [135, 0]
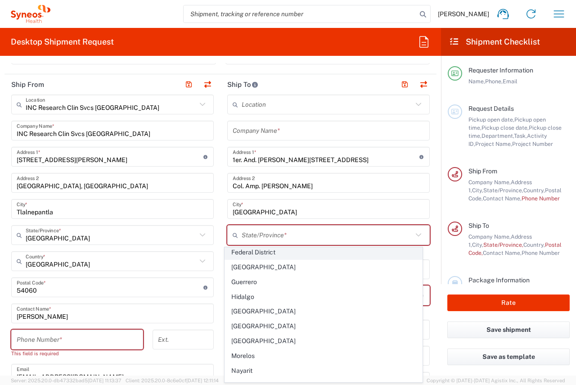
click at [272, 255] on span "Federal District" at bounding box center [323, 252] width 197 height 14
type input "Federal District"
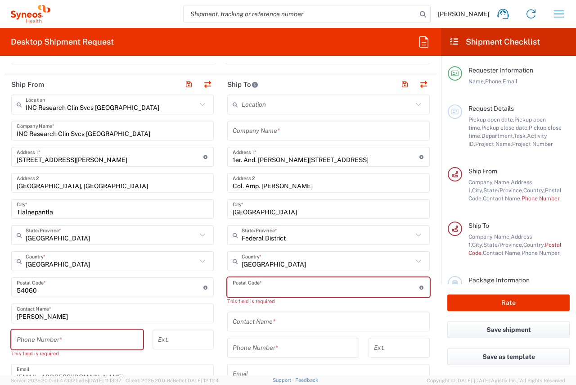
click at [331, 291] on input "undefined" at bounding box center [326, 287] width 187 height 16
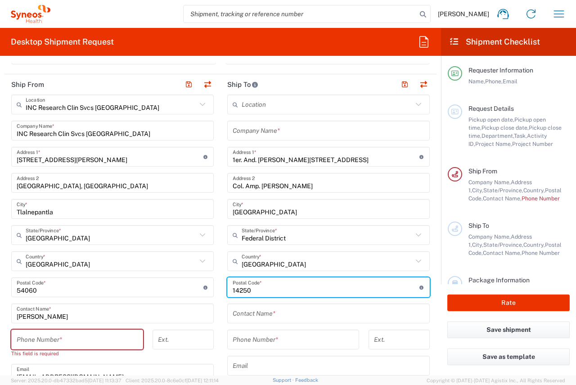
type input "14250"
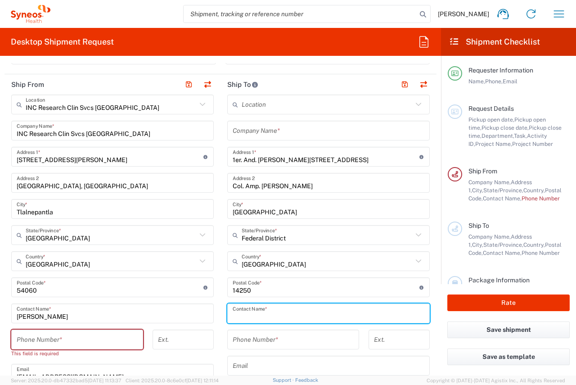
click at [323, 309] on input "text" at bounding box center [329, 313] width 192 height 16
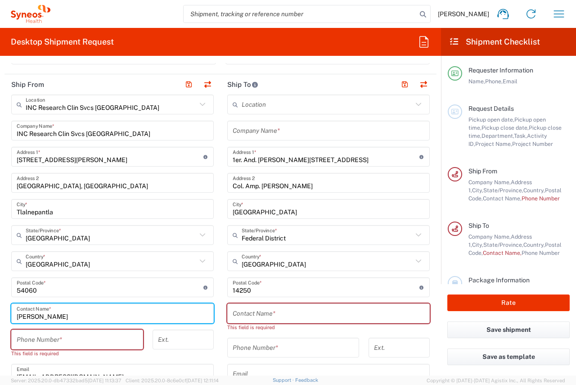
drag, startPoint x: 80, startPoint y: 314, endPoint x: 13, endPoint y: 313, distance: 66.1
click at [13, 313] on div "Karina Solis Avila Contact Name *" at bounding box center [112, 313] width 202 height 20
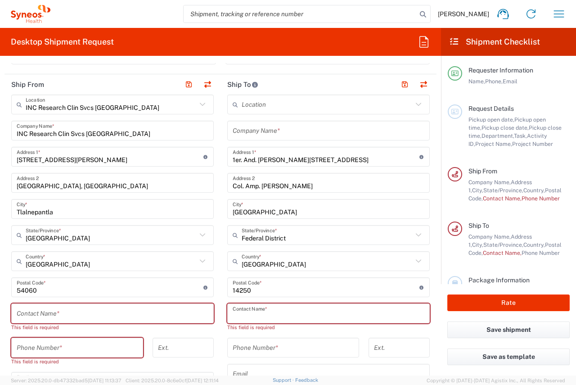
click at [296, 313] on input "text" at bounding box center [329, 313] width 192 height 16
paste input "[PERSON_NAME]"
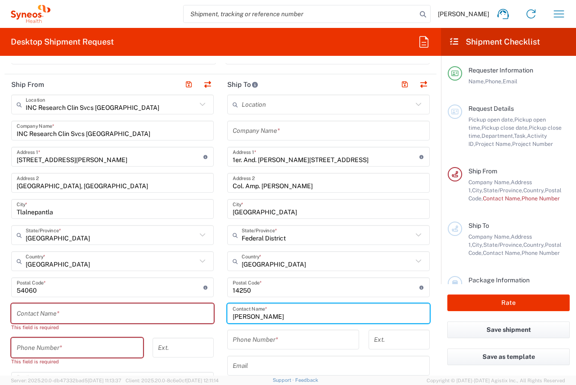
type input "[PERSON_NAME]"
click at [289, 340] on input "tel" at bounding box center [293, 340] width 121 height 16
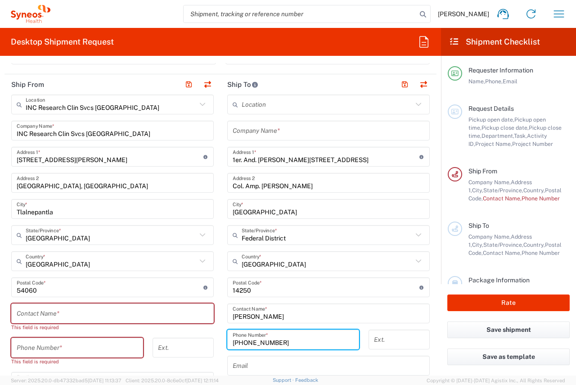
type input "[PHONE_NUMBER]"
click at [292, 358] on input "text" at bounding box center [329, 366] width 192 height 16
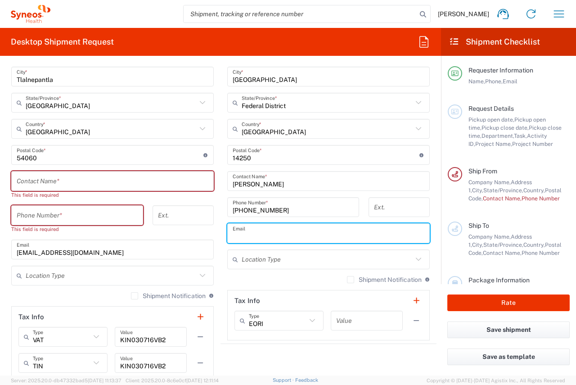
scroll to position [450, 0]
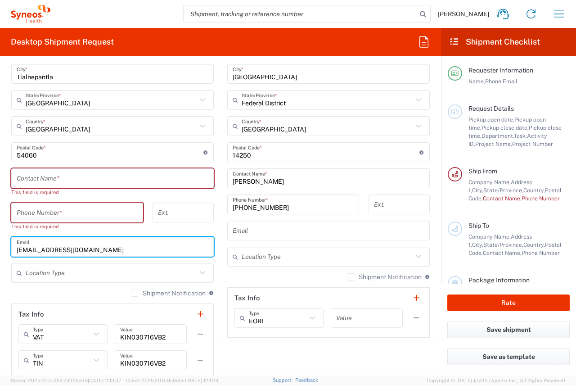
drag, startPoint x: 132, startPoint y: 248, endPoint x: 3, endPoint y: 250, distance: 128.7
click at [3, 250] on form "Requester Information Karina Solis Avila Name * +52 56 1524 4191 Phone * karina…" at bounding box center [220, 219] width 441 height 312
click at [244, 234] on input "text" at bounding box center [329, 231] width 192 height 16
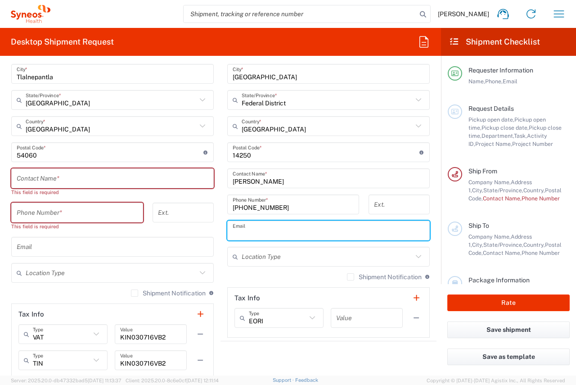
paste input "[EMAIL_ADDRESS][DOMAIN_NAME]"
type input "[EMAIL_ADDRESS][DOMAIN_NAME]"
click at [371, 255] on input "text" at bounding box center [327, 257] width 171 height 16
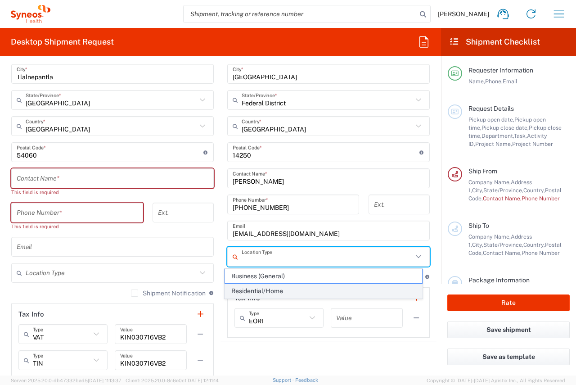
click at [311, 287] on span "Residential/Home" at bounding box center [323, 291] width 197 height 14
type input "Residential/Home"
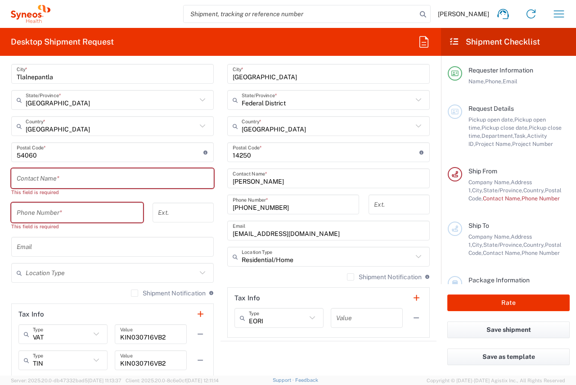
click at [198, 275] on icon at bounding box center [203, 273] width 12 height 12
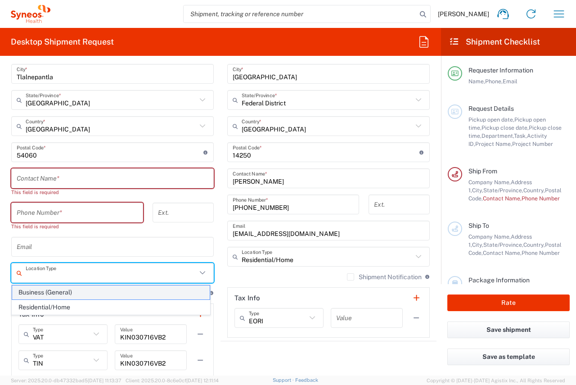
click at [157, 291] on span "Business (General)" at bounding box center [110, 292] width 197 height 14
type input "Business (General)"
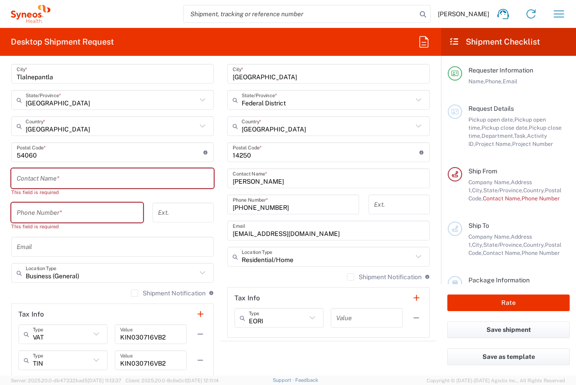
click at [152, 244] on input "text" at bounding box center [113, 247] width 192 height 16
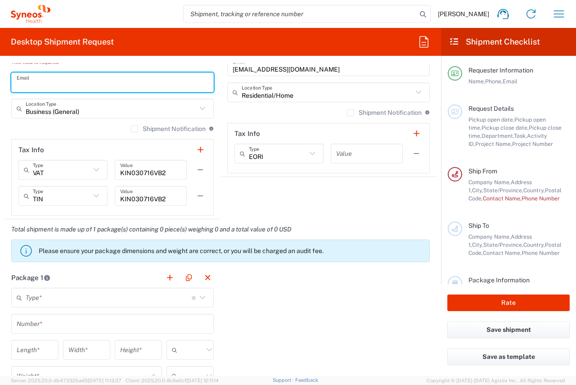
scroll to position [630, 0]
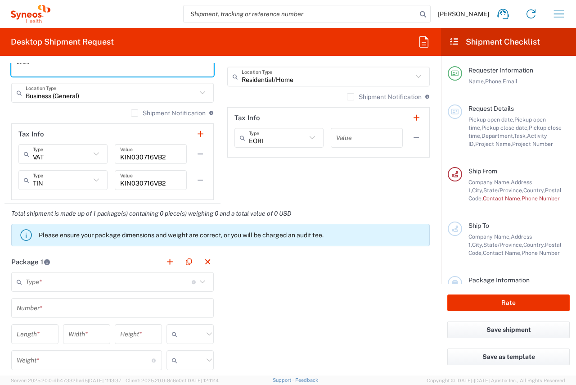
click at [347, 96] on label "Shipment Notification" at bounding box center [384, 96] width 75 height 7
click at [350, 97] on input "Shipment Notification" at bounding box center [350, 97] width 0 height 0
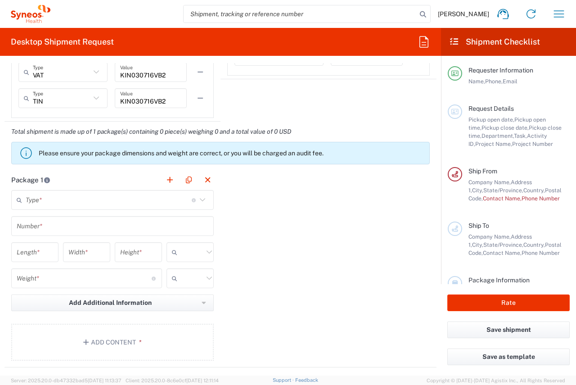
scroll to position [720, 0]
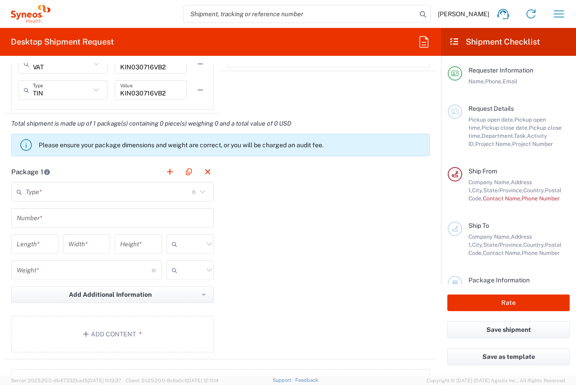
click at [197, 193] on icon at bounding box center [203, 192] width 12 height 12
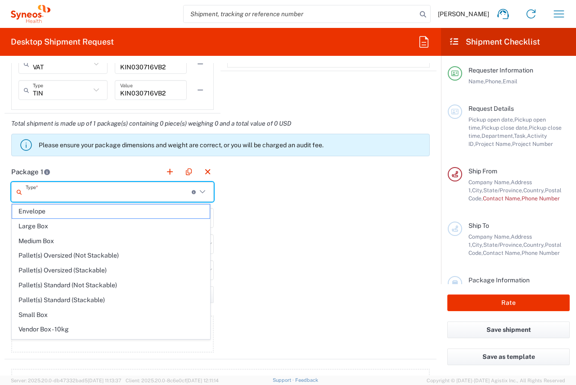
click at [71, 212] on span "Envelope" at bounding box center [110, 211] width 197 height 14
type input "Envelope"
type input "1"
type input "9.5"
type input "12.5"
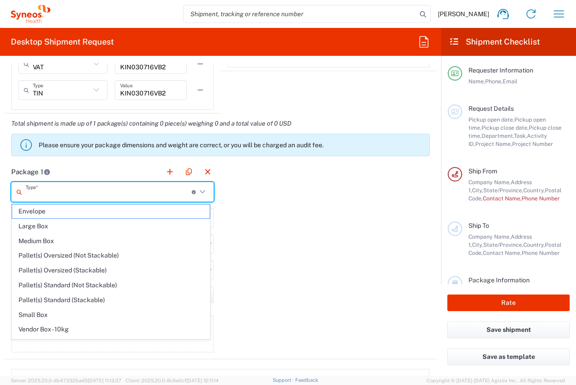
type input "0.25"
type input "in"
type input "0.45"
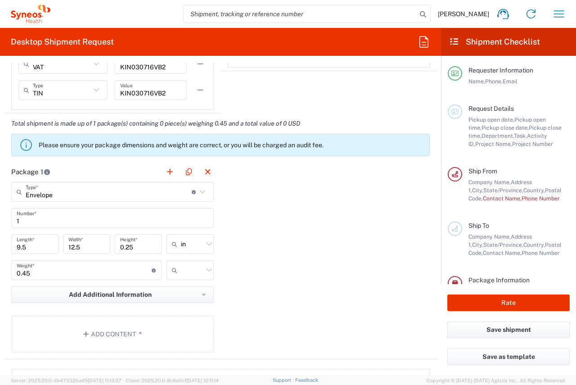
click at [284, 211] on div "Package 1 Envelope Type * Material used to package goods Envelope Large Box Med…" at bounding box center [220, 259] width 432 height 197
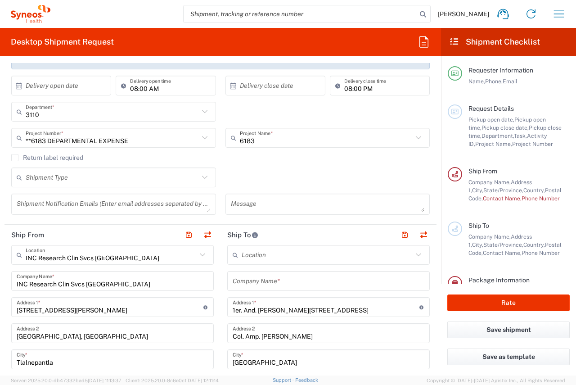
scroll to position [158, 0]
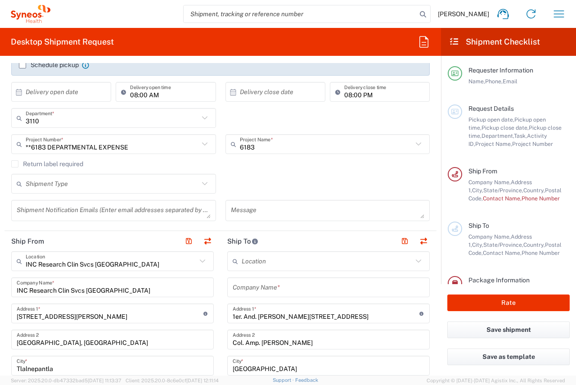
click at [263, 264] on input "text" at bounding box center [327, 261] width 171 height 16
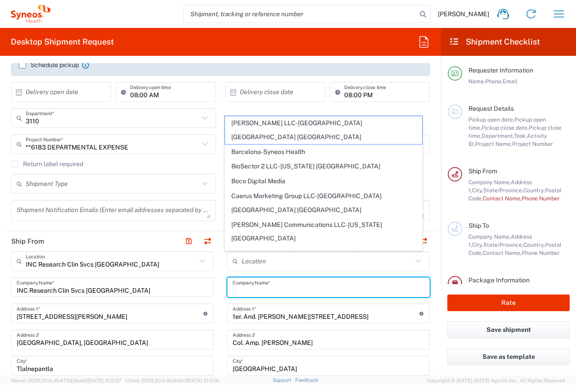
click at [275, 286] on input "text" at bounding box center [329, 287] width 192 height 16
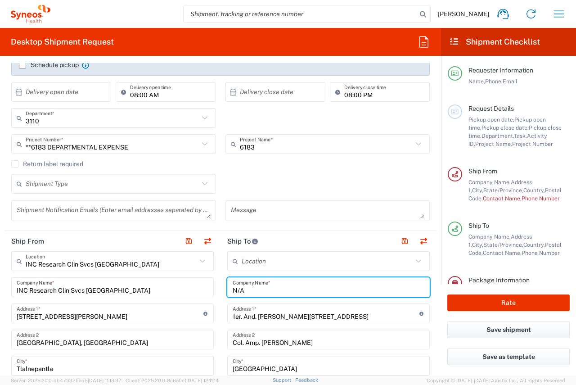
type input "N/A"
click at [303, 236] on header "Ship To" at bounding box center [328, 241] width 216 height 20
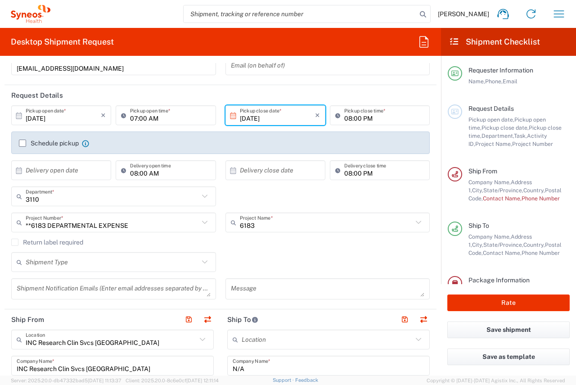
scroll to position [90, 0]
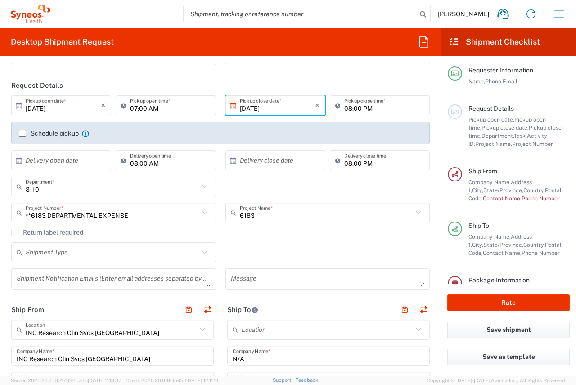
click at [207, 259] on div "Shipment Type" at bounding box center [113, 252] width 205 height 20
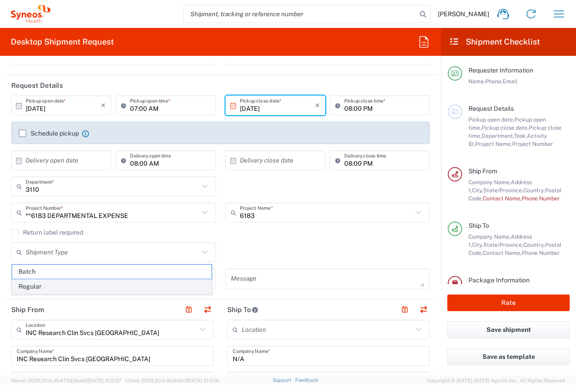
click at [168, 280] on span "Regular" at bounding box center [111, 286] width 199 height 14
type input "Regular"
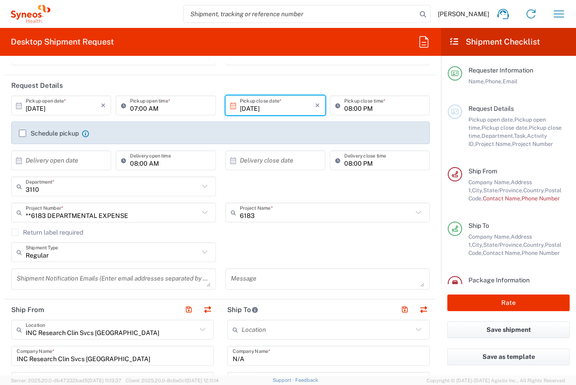
click at [268, 241] on div "Return label required" at bounding box center [220, 234] width 418 height 13
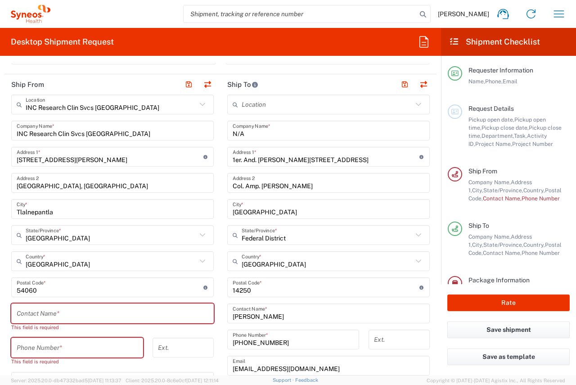
scroll to position [360, 0]
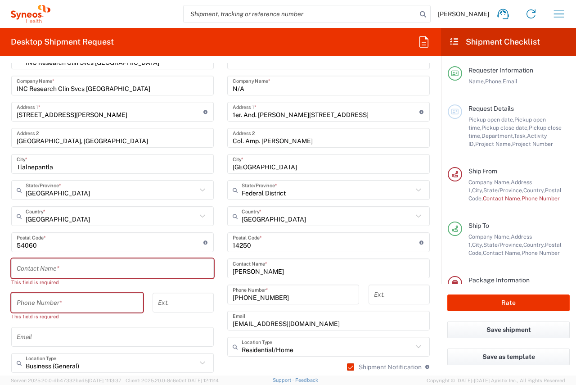
click at [82, 269] on input "text" at bounding box center [113, 268] width 192 height 16
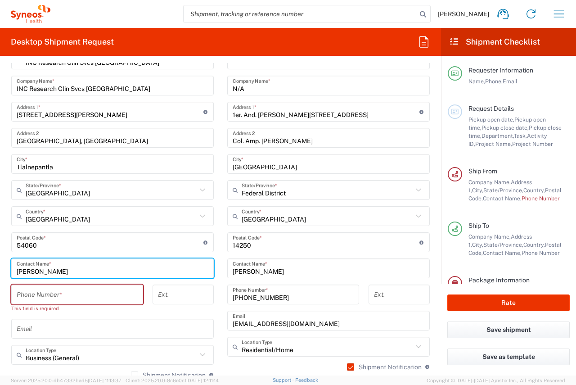
type input "[PERSON_NAME]"
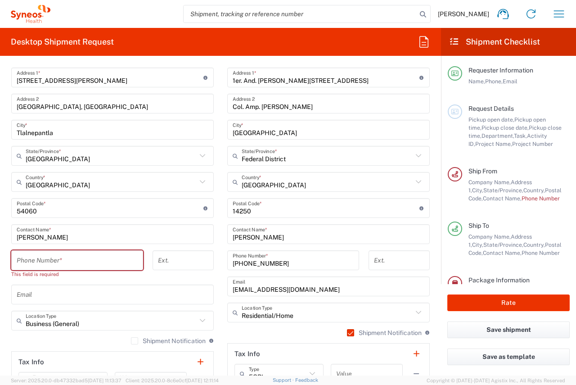
scroll to position [405, 0]
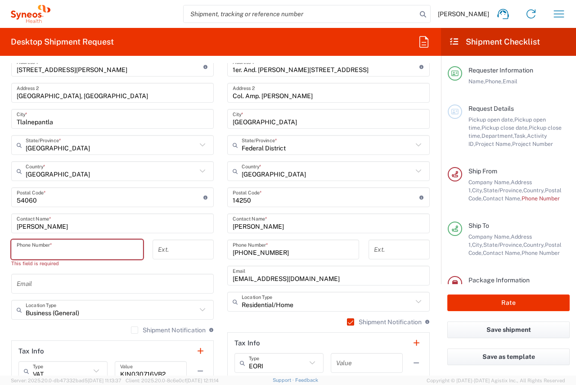
paste input "[PHONE_NUMBER]"
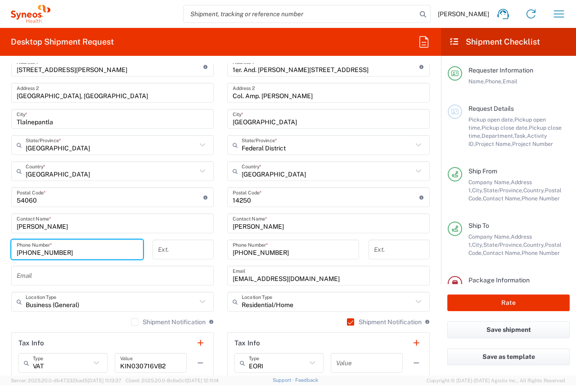
type input "[PHONE_NUMBER]"
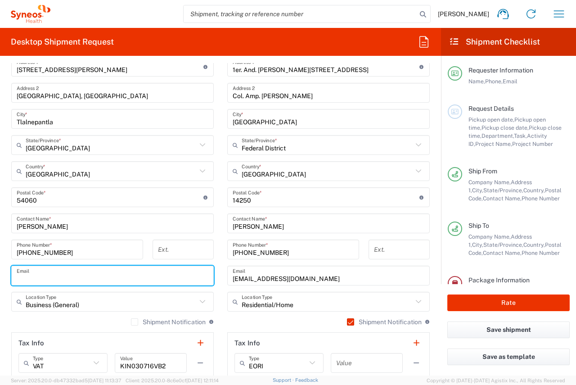
click at [72, 277] on input "text" at bounding box center [113, 276] width 192 height 16
paste input "[EMAIL_ADDRESS][PERSON_NAME][DOMAIN_NAME]"
type input "[EMAIL_ADDRESS][PERSON_NAME][DOMAIN_NAME]"
click at [108, 328] on div "Shipment Notification If checked, a shipment notification email will be sent to…" at bounding box center [112, 325] width 202 height 14
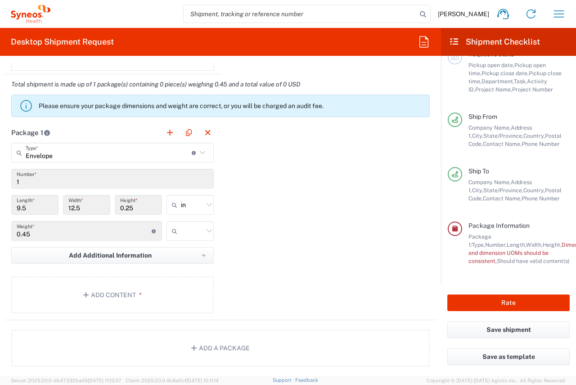
scroll to position [727, 0]
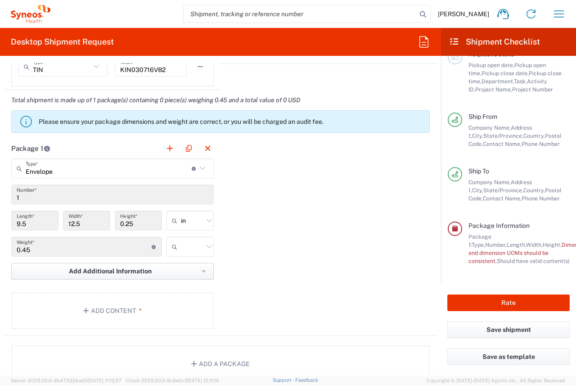
click at [202, 272] on icon "button" at bounding box center [204, 271] width 4 height 6
click at [327, 256] on div "Package 1 Envelope Type * Material used to package goods Envelope Large Box Med…" at bounding box center [220, 236] width 432 height 197
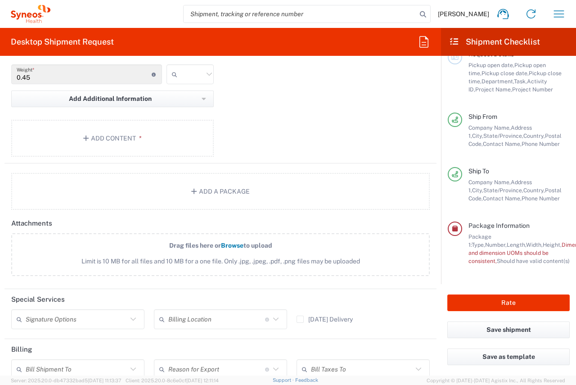
scroll to position [900, 0]
click at [133, 137] on button "Add Content *" at bounding box center [112, 137] width 202 height 37
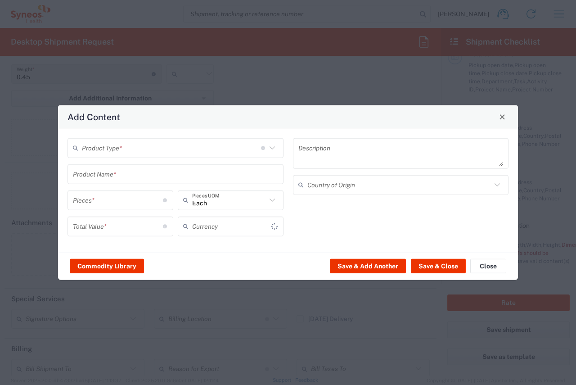
click at [271, 149] on icon at bounding box center [272, 148] width 12 height 12
type input "US Dollar"
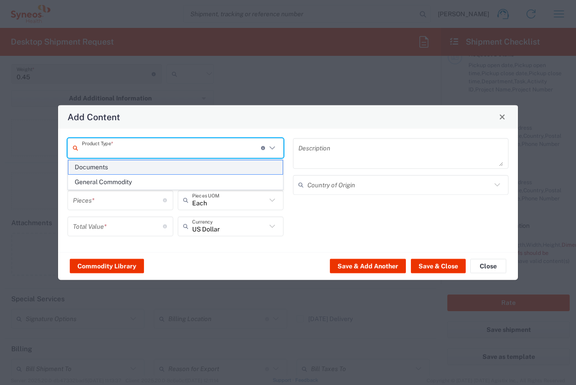
click at [175, 165] on span "Documents" at bounding box center [175, 167] width 214 height 14
type input "Documents"
type input "1"
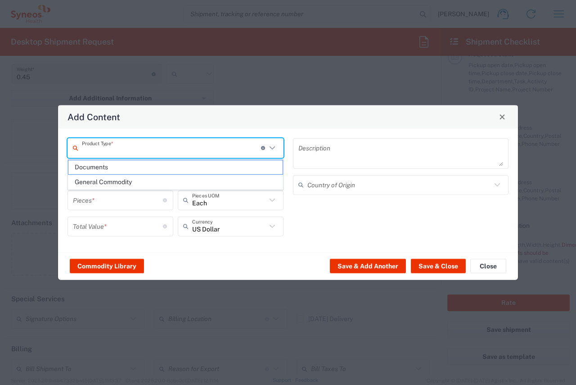
type textarea "Documents"
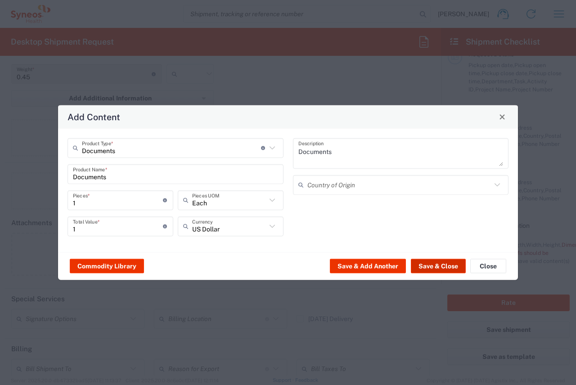
click at [453, 267] on button "Save & Close" at bounding box center [438, 266] width 55 height 14
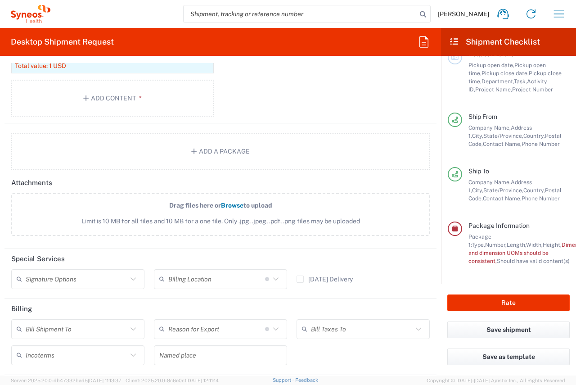
scroll to position [1035, 0]
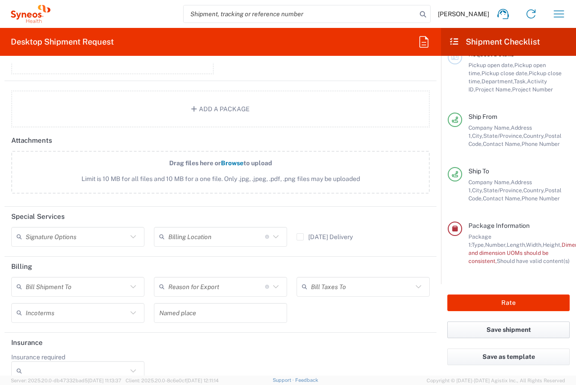
click at [516, 328] on button "Save shipment" at bounding box center [508, 329] width 122 height 17
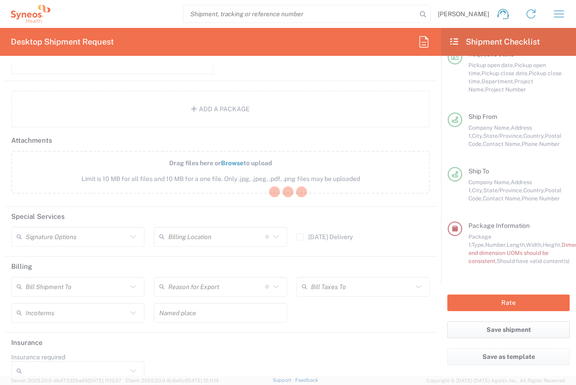
type input "**6183 DEPARTMENTAL EXPENSE"
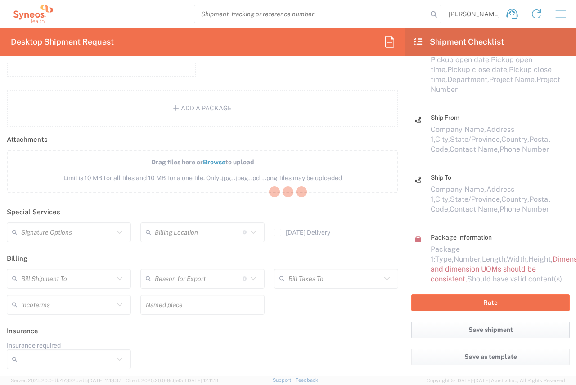
scroll to position [1033, 0]
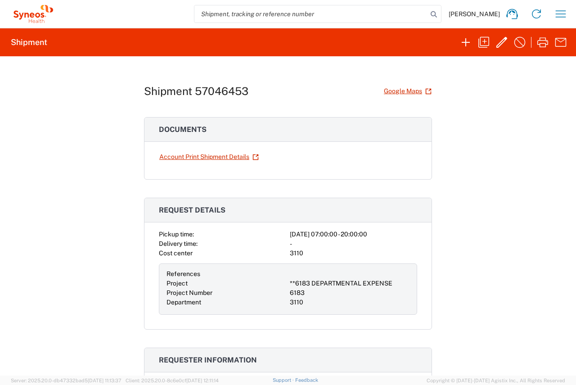
click at [125, 133] on div "Shipment 57046453 Google Maps Documents Account Print Shipment Details Request …" at bounding box center [288, 215] width 576 height 319
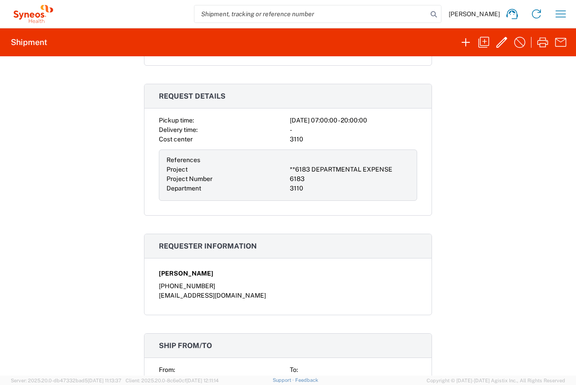
scroll to position [0, 0]
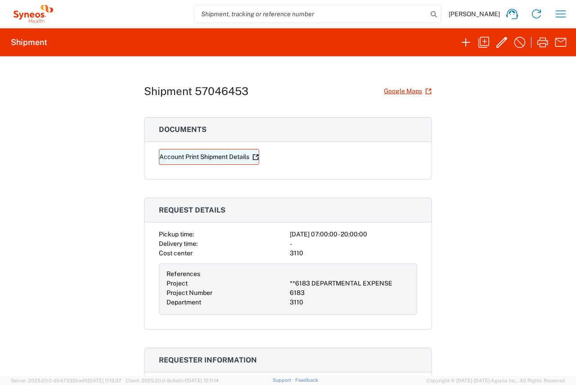
click at [234, 159] on link "Account Print Shipment Details" at bounding box center [209, 157] width 100 height 16
click at [565, 18] on icon "button" at bounding box center [560, 14] width 14 height 14
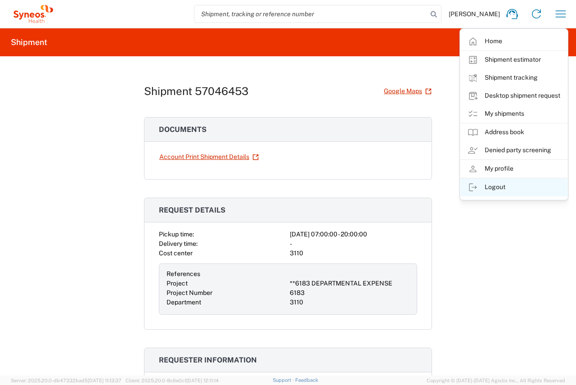
click at [502, 189] on link "Logout" at bounding box center [513, 187] width 107 height 18
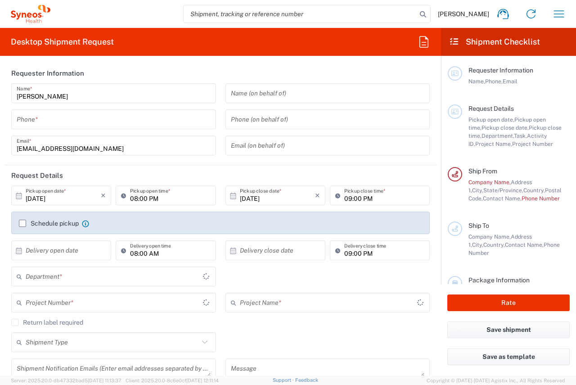
type input "[GEOGRAPHIC_DATA]"
type input "3110"
type input "[GEOGRAPHIC_DATA]"
type input "IVH Mexico SA de CV"
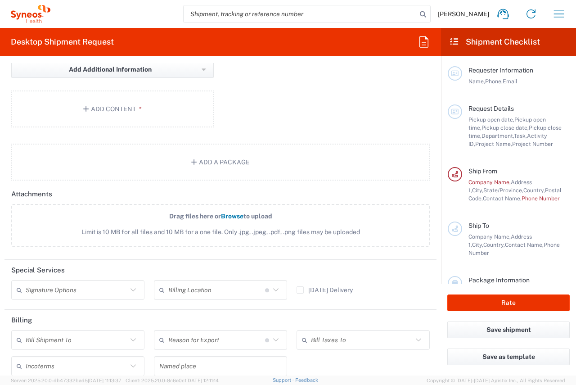
scroll to position [1013, 0]
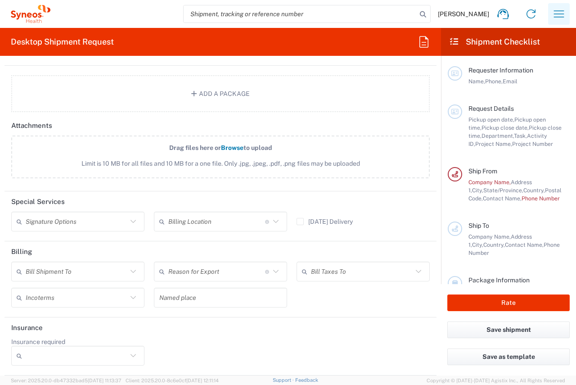
click at [555, 12] on icon "button" at bounding box center [558, 14] width 14 height 14
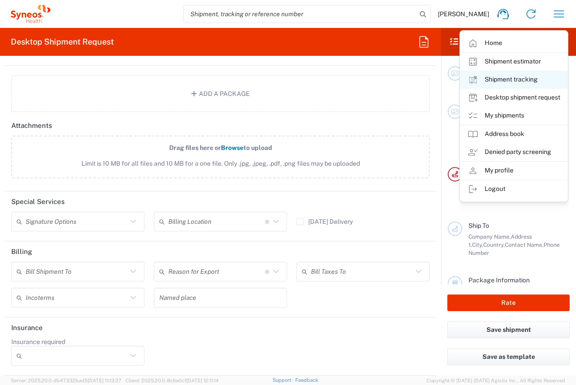
click at [512, 83] on link "Shipment tracking" at bounding box center [513, 80] width 107 height 18
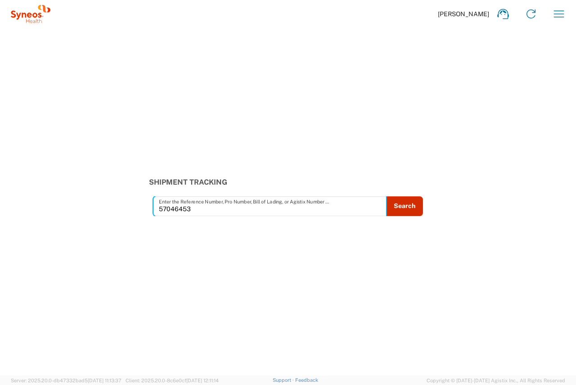
type input "57046453"
click at [408, 206] on button "Search" at bounding box center [404, 206] width 37 height 20
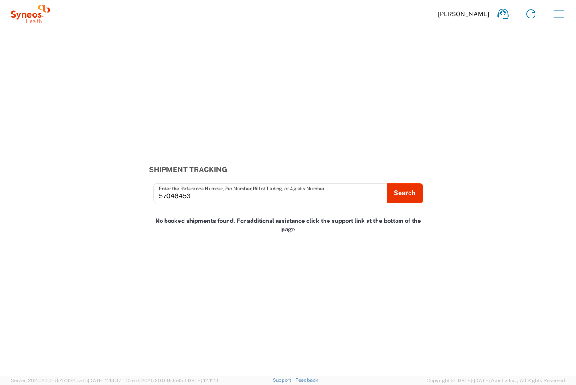
click at [482, 14] on span "[PERSON_NAME]" at bounding box center [463, 14] width 51 height 8
click at [555, 13] on icon "button" at bounding box center [558, 14] width 14 height 14
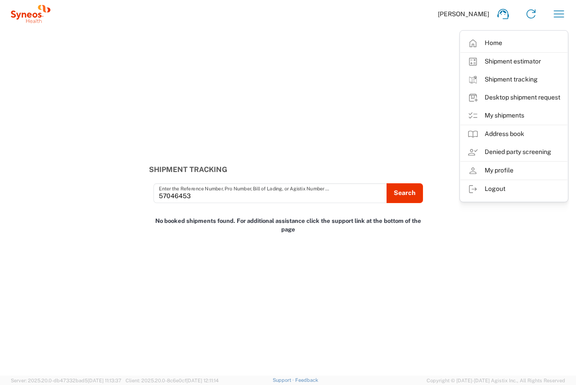
click at [507, 115] on link "My shipments" at bounding box center [513, 116] width 107 height 18
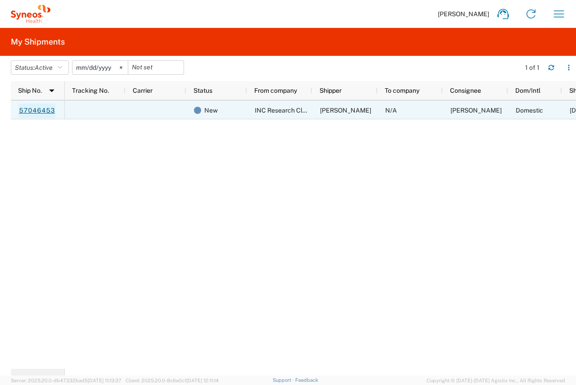
click at [45, 108] on link "57046453" at bounding box center [36, 110] width 37 height 14
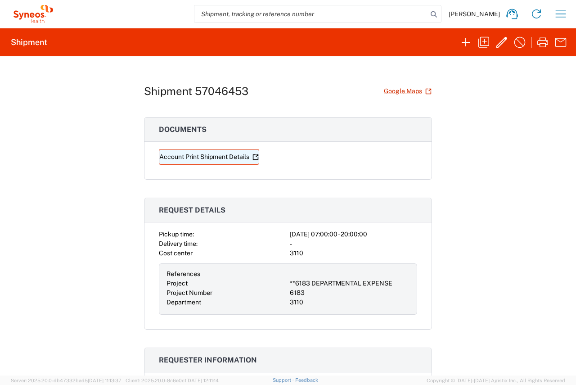
click at [253, 156] on icon at bounding box center [255, 156] width 5 height 5
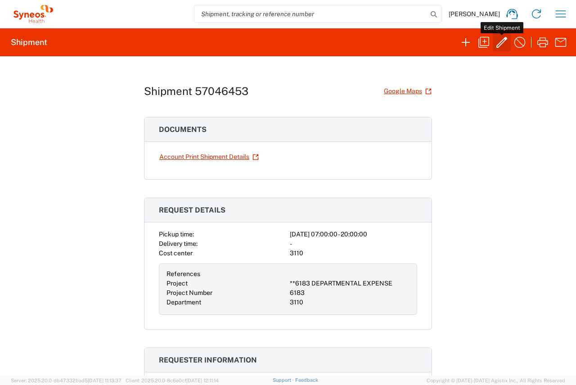
click at [496, 45] on icon "button" at bounding box center [501, 42] width 14 height 14
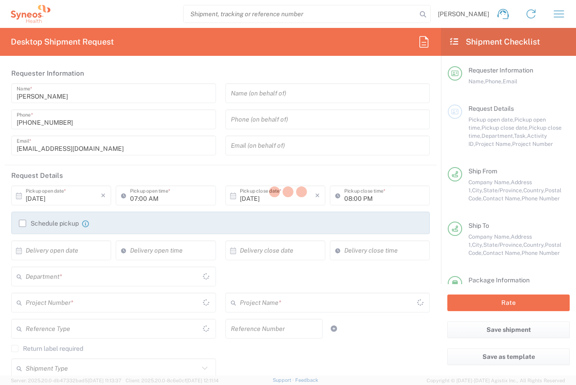
type input "3110"
type input "Envelope"
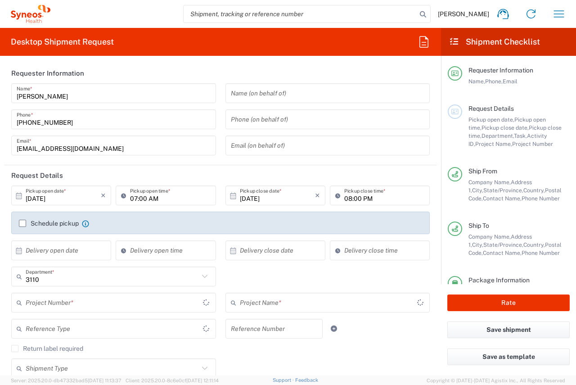
type input "**6183 DEPARTMENTAL EXPENSE"
type input "6183"
type input "[GEOGRAPHIC_DATA]"
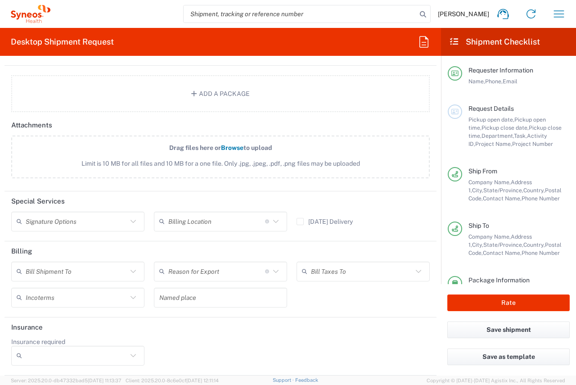
scroll to position [63, 0]
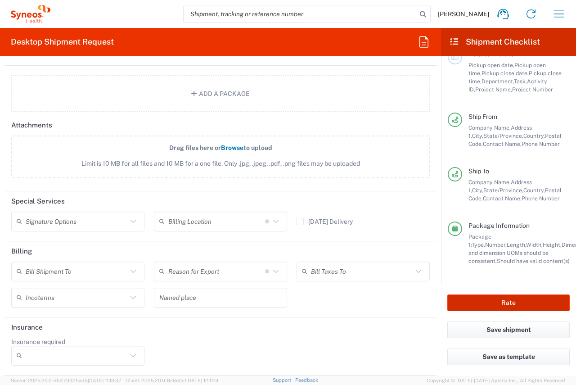
click at [506, 301] on button "Rate" at bounding box center [508, 302] width 122 height 17
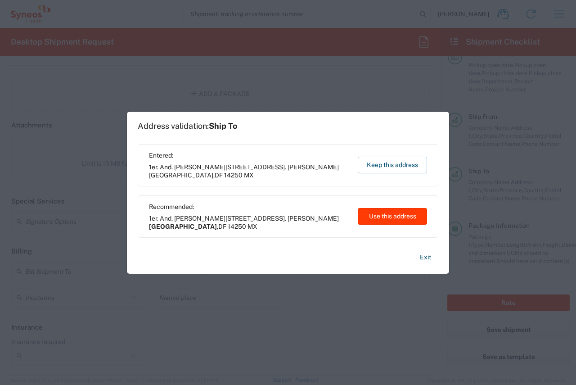
click at [387, 217] on button "Use this address" at bounding box center [392, 216] width 69 height 17
type input "[GEOGRAPHIC_DATA]"
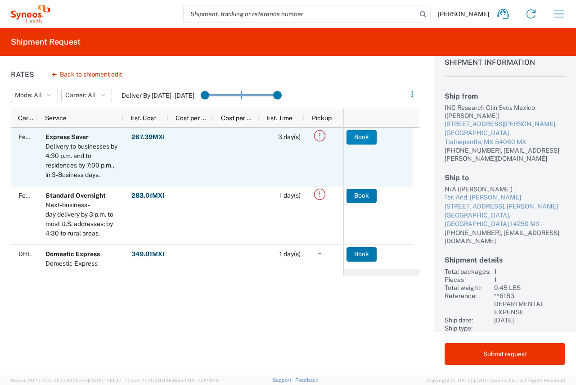
click at [361, 133] on button "Book" at bounding box center [361, 137] width 30 height 14
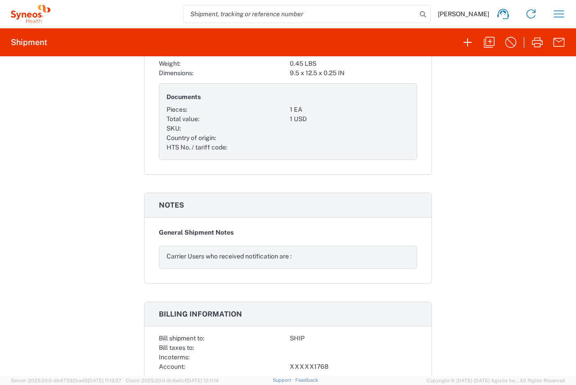
scroll to position [806, 0]
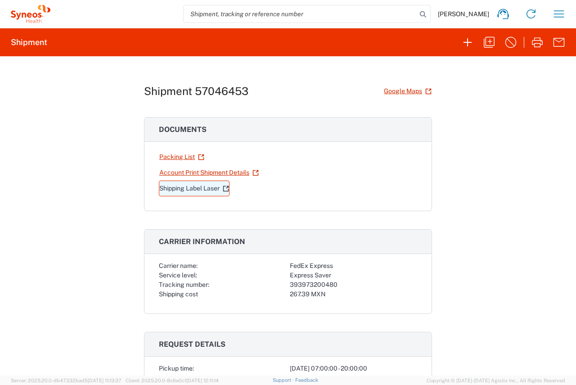
click at [187, 190] on link "Shipping Label Laser" at bounding box center [194, 188] width 71 height 16
